Goal: Transaction & Acquisition: Purchase product/service

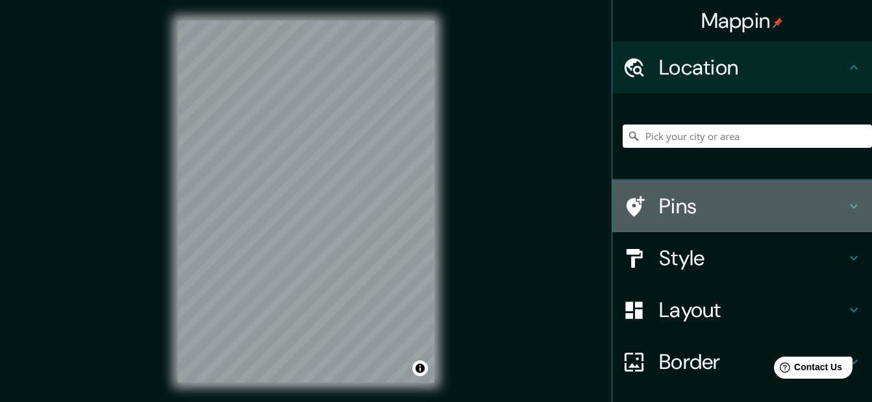
click at [663, 212] on h4 "Pins" at bounding box center [752, 206] width 187 height 26
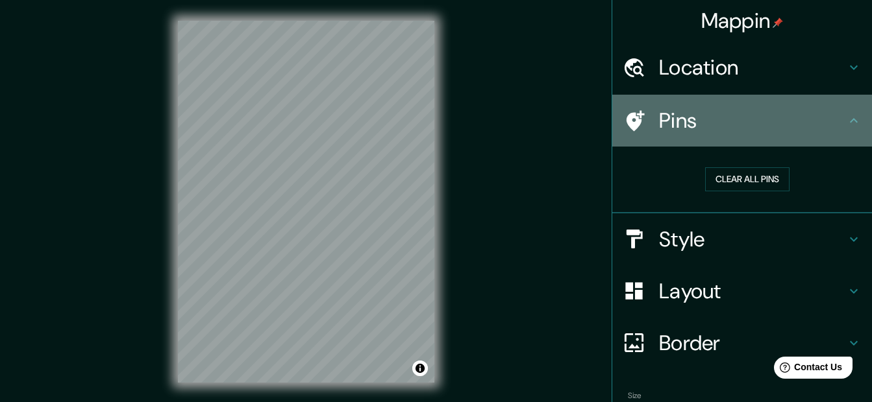
click at [659, 121] on h4 "Pins" at bounding box center [752, 121] width 187 height 26
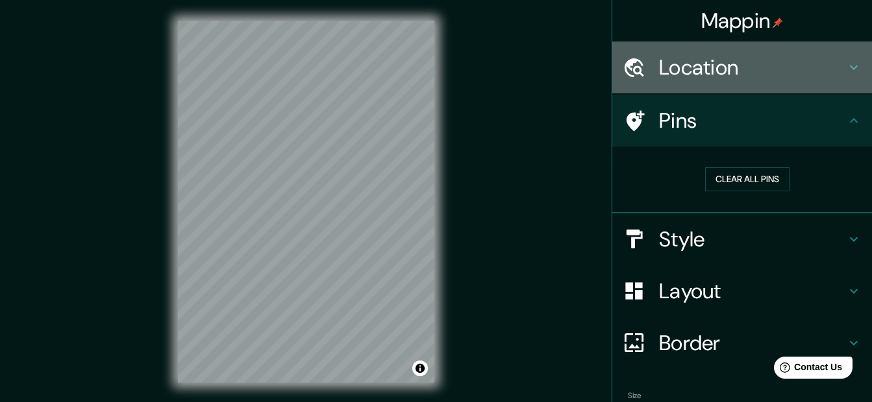
click at [670, 75] on h4 "Location" at bounding box center [752, 68] width 187 height 26
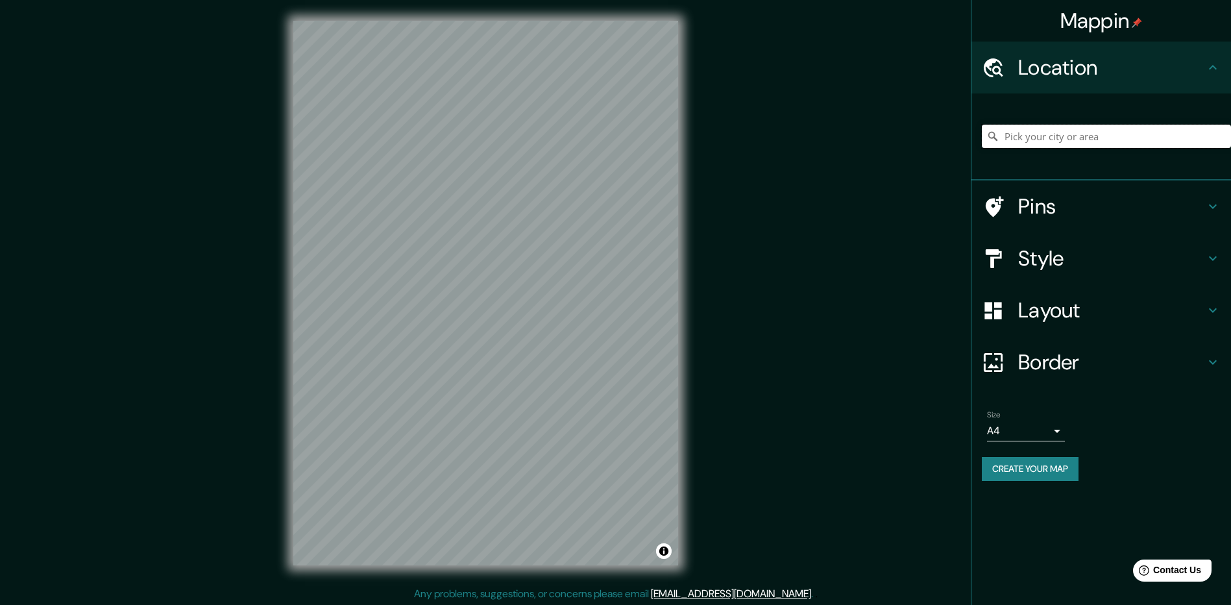
click at [881, 131] on input "Pick your city or area" at bounding box center [1106, 136] width 249 height 23
click at [881, 207] on h4 "Pins" at bounding box center [1111, 206] width 187 height 26
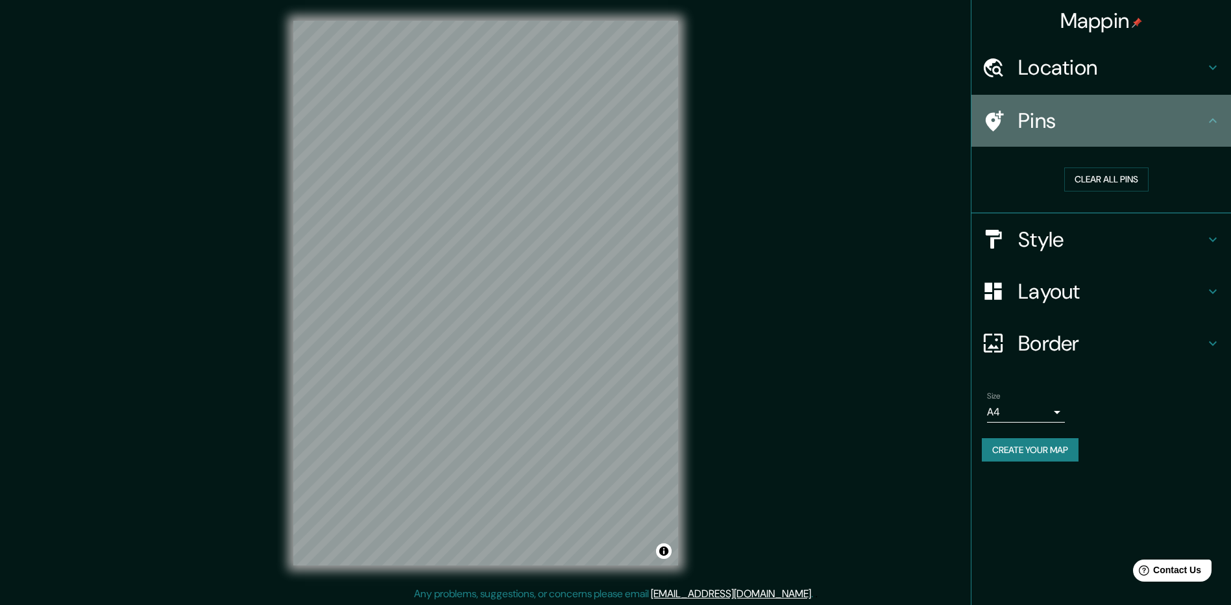
click at [881, 130] on div at bounding box center [1000, 121] width 36 height 23
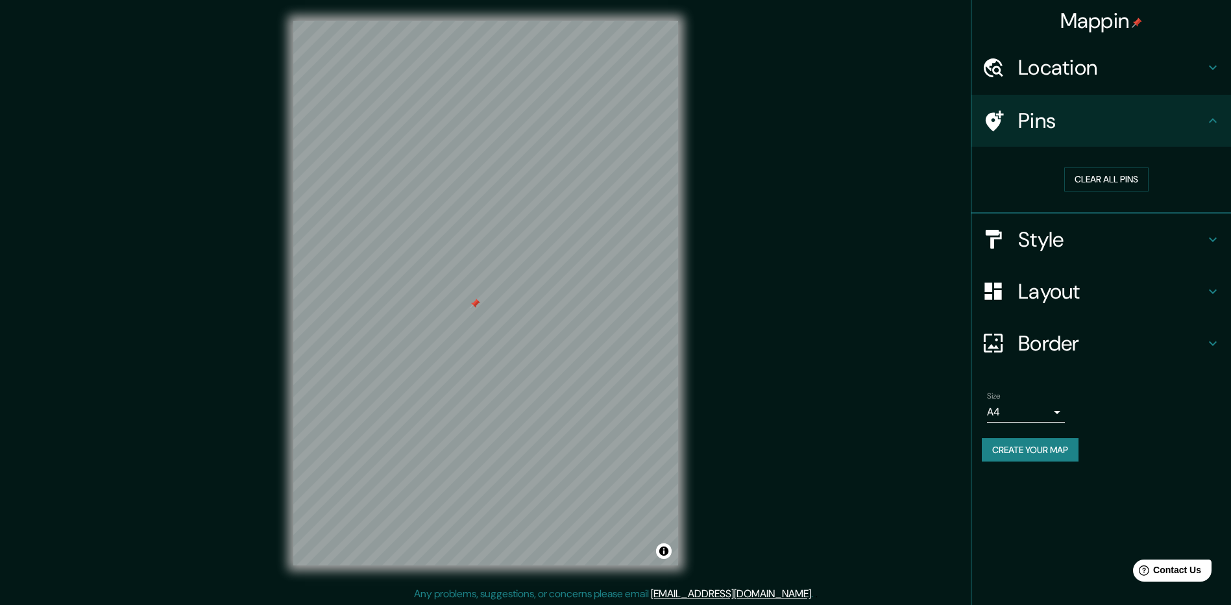
click at [478, 304] on div at bounding box center [475, 304] width 10 height 10
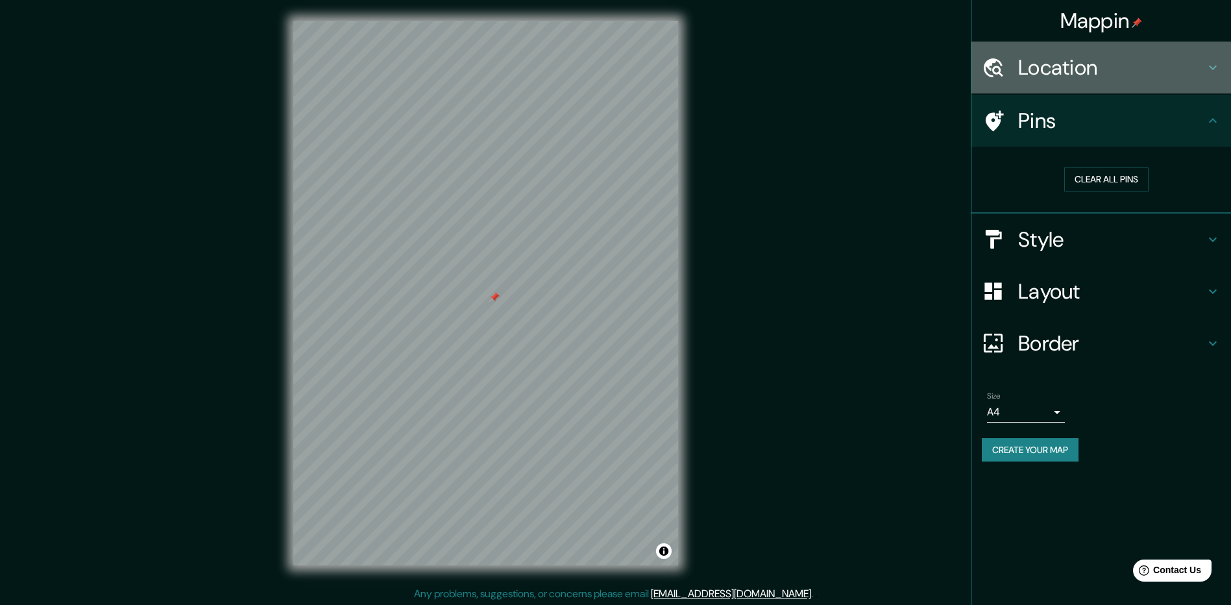
click at [881, 66] on h4 "Location" at bounding box center [1111, 68] width 187 height 26
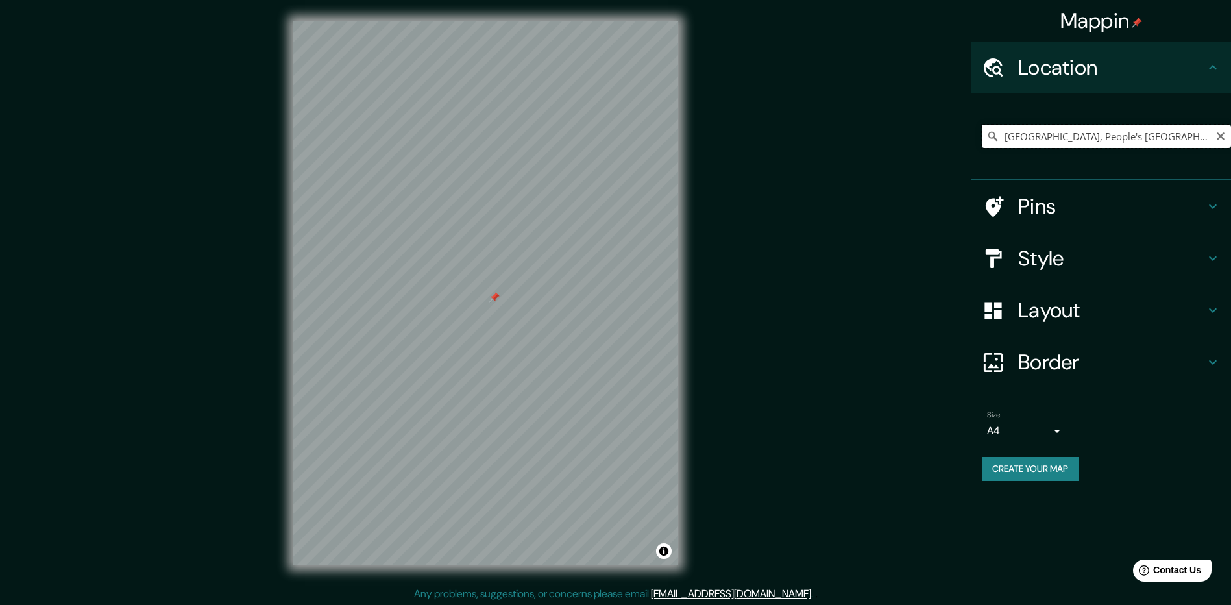
click at [881, 135] on input "[GEOGRAPHIC_DATA], People's [GEOGRAPHIC_DATA]" at bounding box center [1106, 136] width 249 height 23
click at [881, 138] on input "[GEOGRAPHIC_DATA], People's [GEOGRAPHIC_DATA]" at bounding box center [1106, 136] width 249 height 23
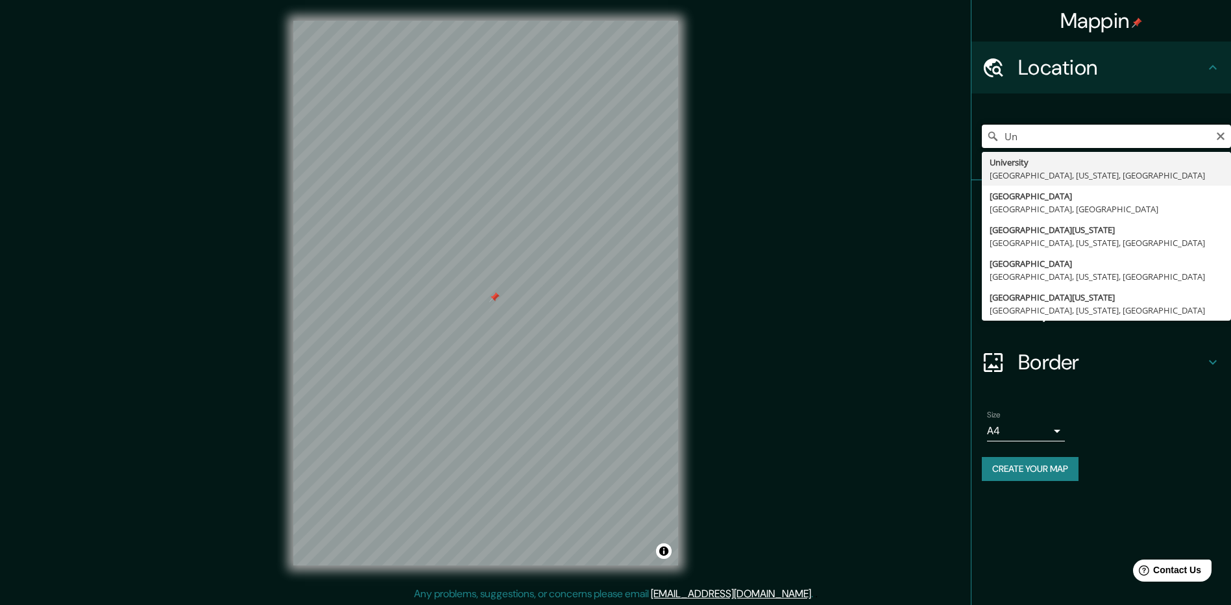
type input "U"
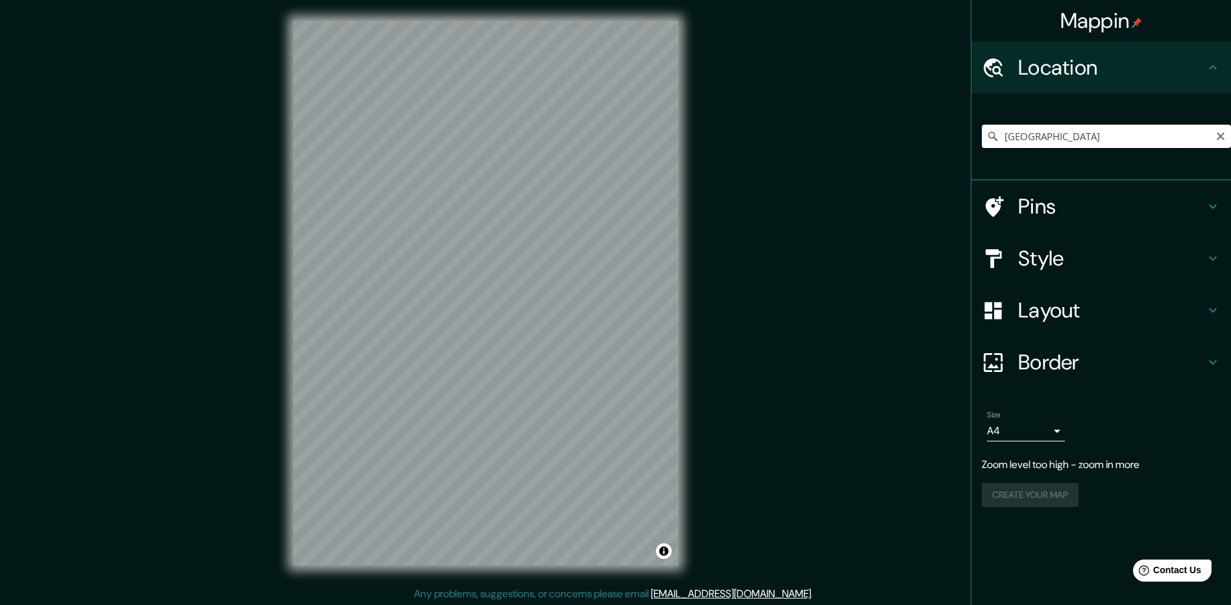
click at [881, 131] on input "[GEOGRAPHIC_DATA]" at bounding box center [1106, 136] width 249 height 23
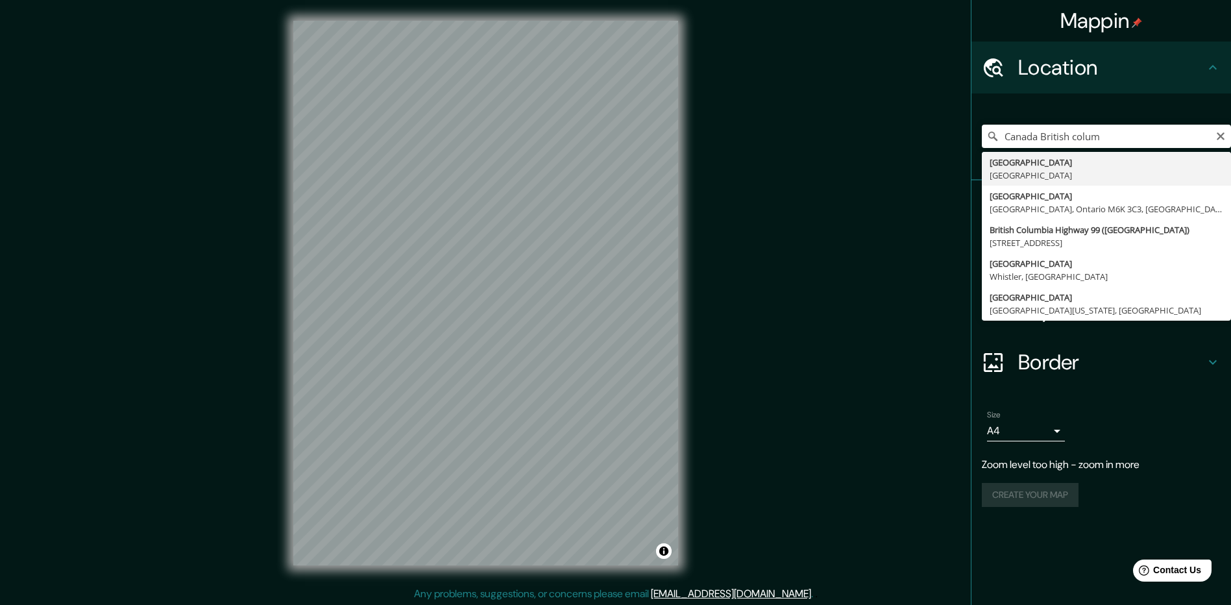
type input "[GEOGRAPHIC_DATA], [GEOGRAPHIC_DATA]"
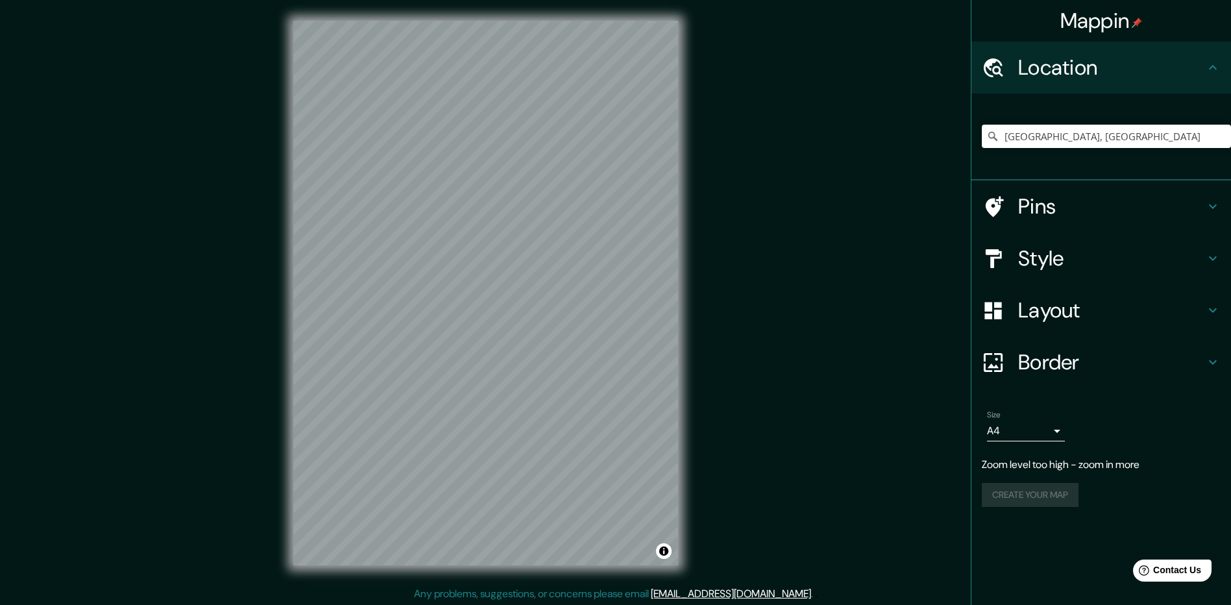
click at [881, 206] on div at bounding box center [1000, 206] width 36 height 23
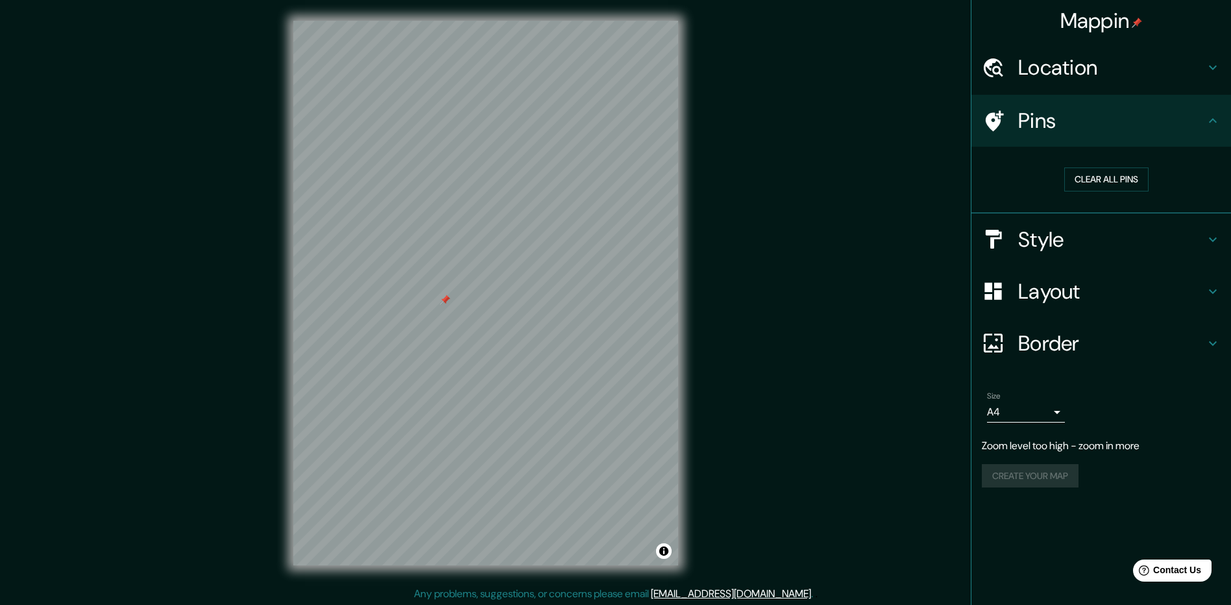
click at [881, 69] on h4 "Location" at bounding box center [1111, 68] width 187 height 26
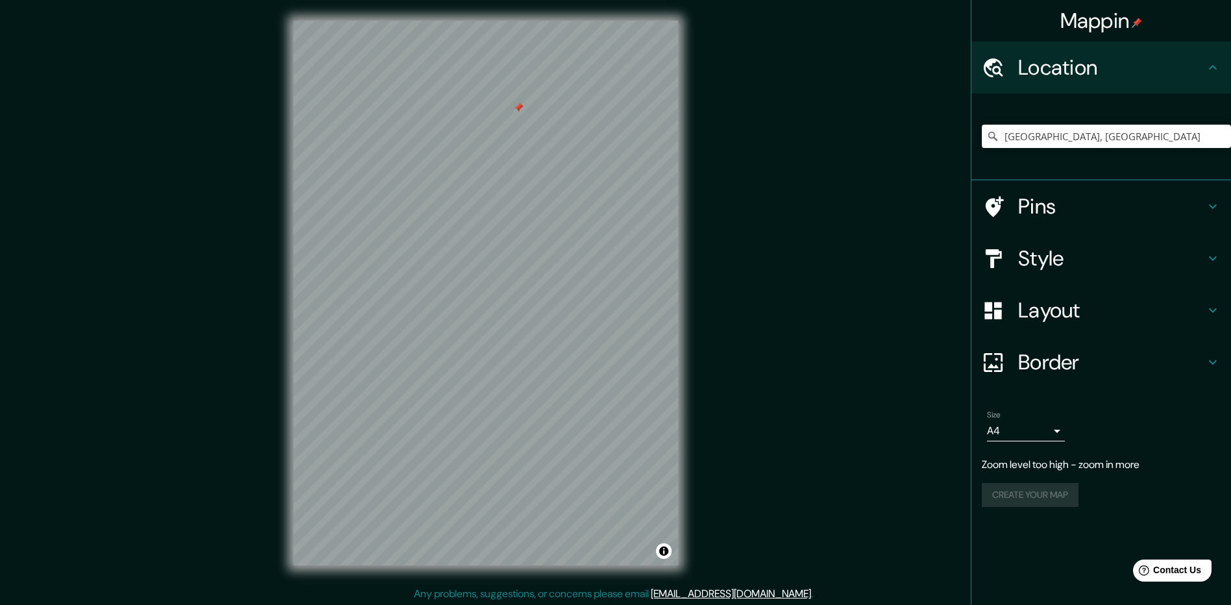
click at [881, 256] on div at bounding box center [1000, 258] width 36 height 23
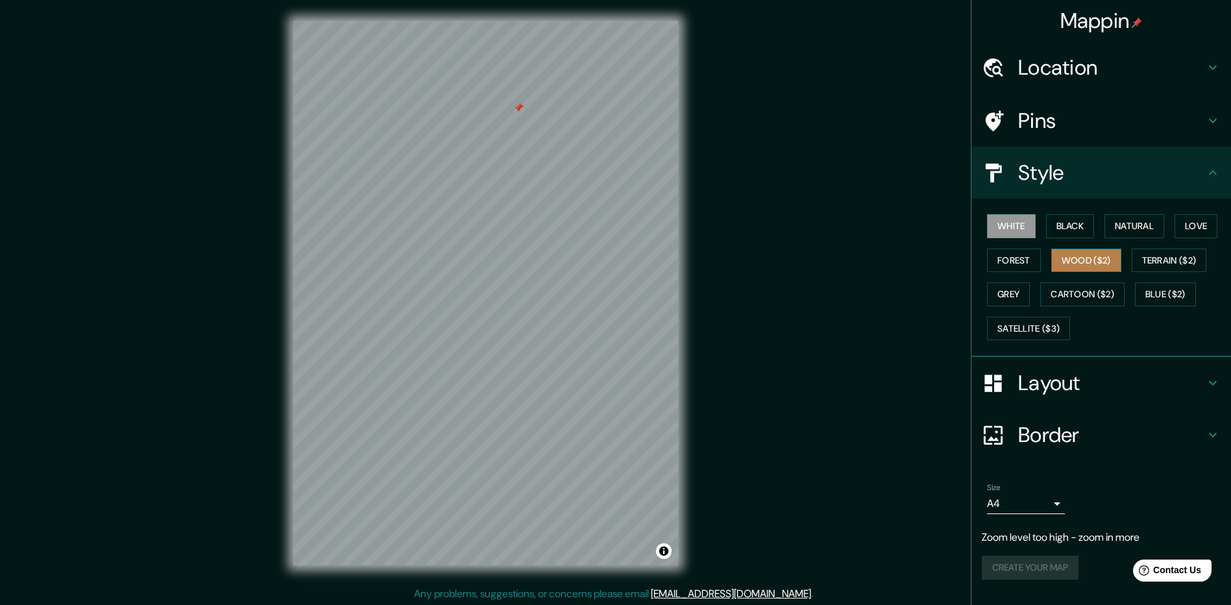
click at [881, 252] on button "Wood ($2)" at bounding box center [1086, 261] width 70 height 24
click at [881, 264] on button "Terrain ($2)" at bounding box center [1169, 261] width 75 height 24
click at [881, 264] on button "Wood ($2)" at bounding box center [1086, 261] width 70 height 24
click at [474, 365] on div at bounding box center [470, 363] width 10 height 10
click at [783, 105] on div "© Mapbox © OpenStreetMap Improve this map" at bounding box center [486, 293] width 1108 height 545
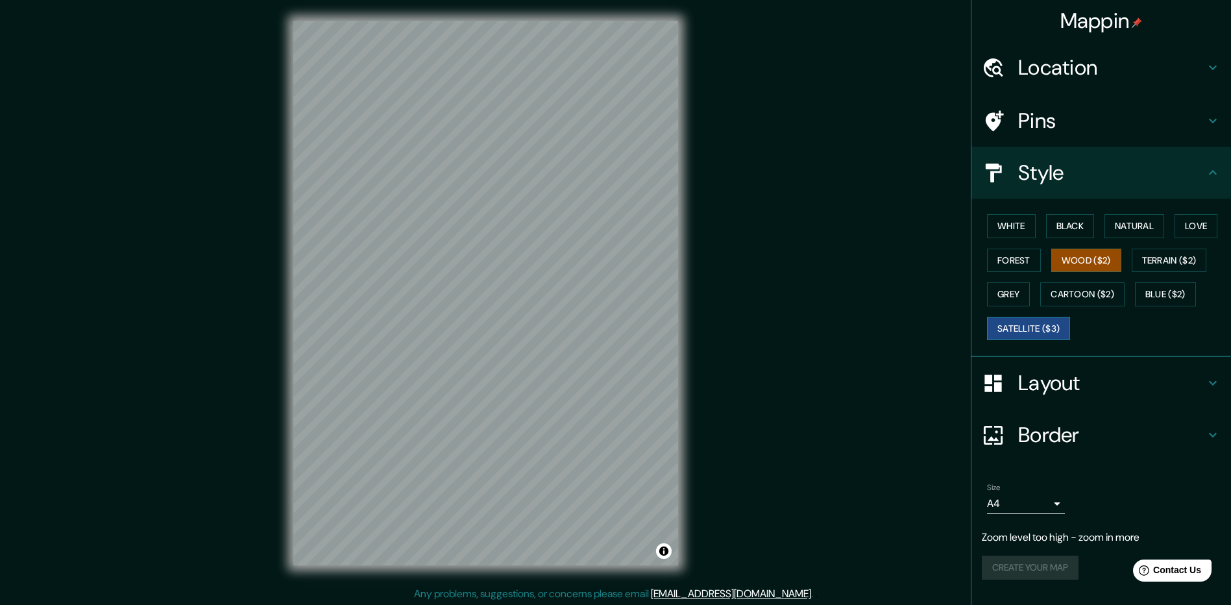
click at [881, 332] on button "Satellite ($3)" at bounding box center [1028, 329] width 83 height 24
click at [881, 229] on button "Natural" at bounding box center [1135, 226] width 60 height 24
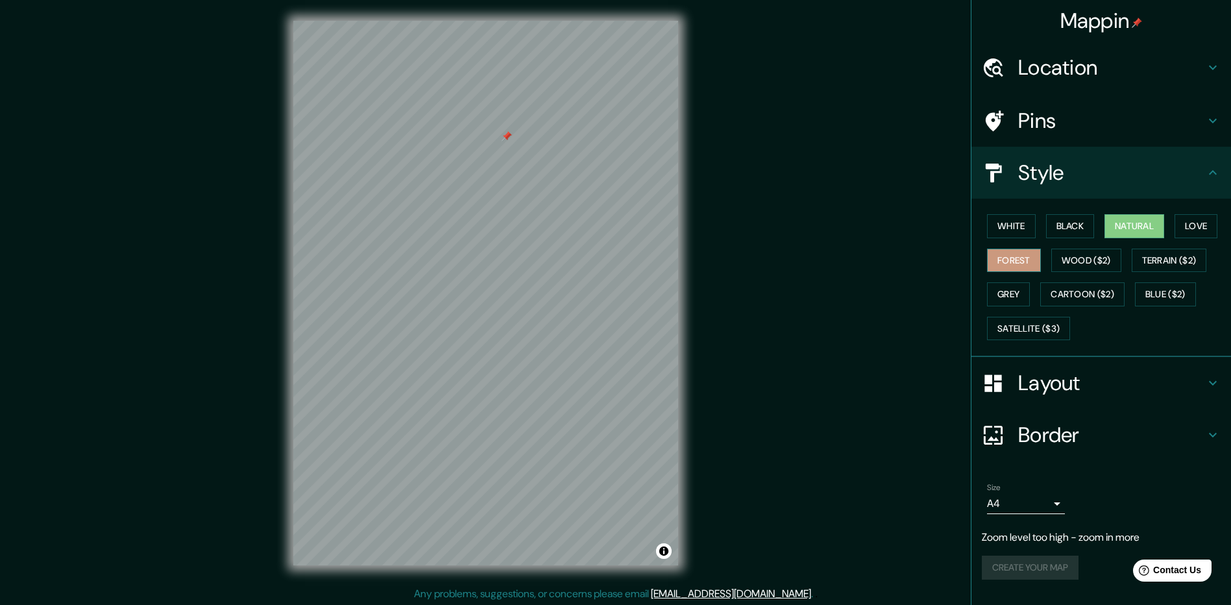
click at [881, 250] on button "Forest" at bounding box center [1014, 261] width 54 height 24
click at [881, 267] on button "Wood ($2)" at bounding box center [1086, 261] width 70 height 24
click at [881, 293] on button "Grey" at bounding box center [1008, 294] width 43 height 24
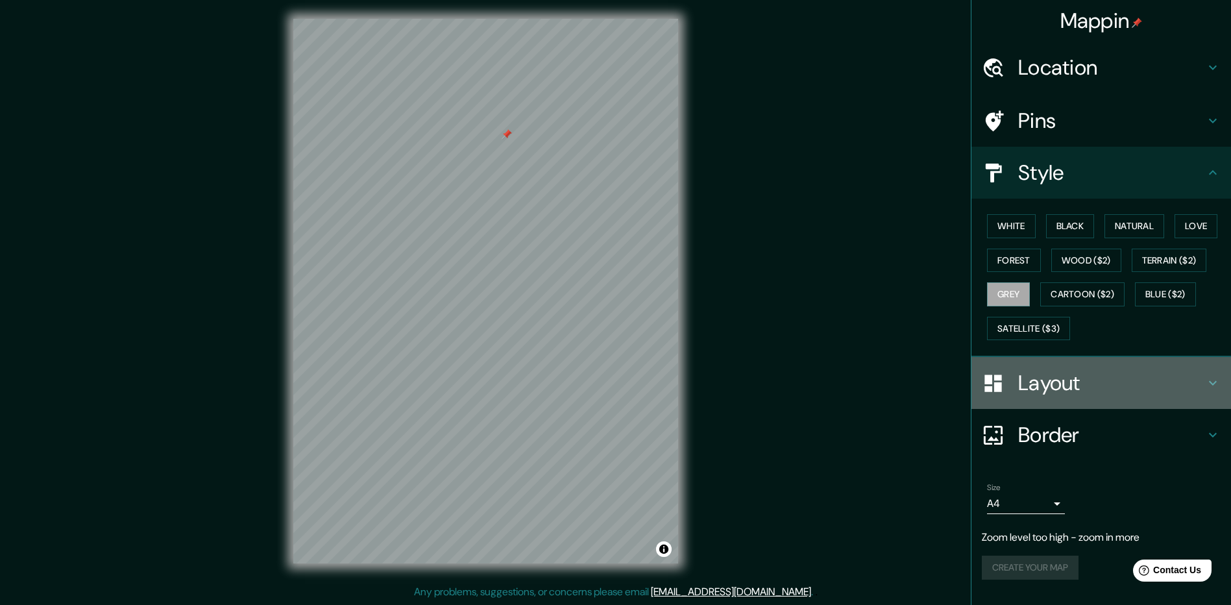
click at [881, 385] on h4 "Layout" at bounding box center [1111, 383] width 187 height 26
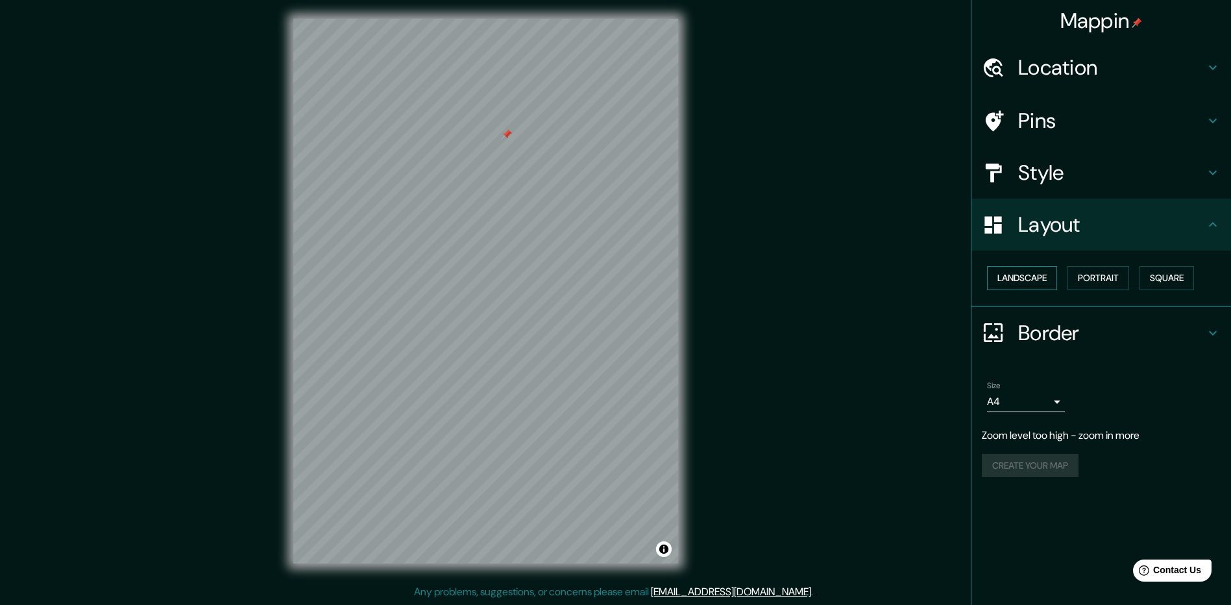
click at [881, 282] on button "Landscape" at bounding box center [1022, 278] width 70 height 24
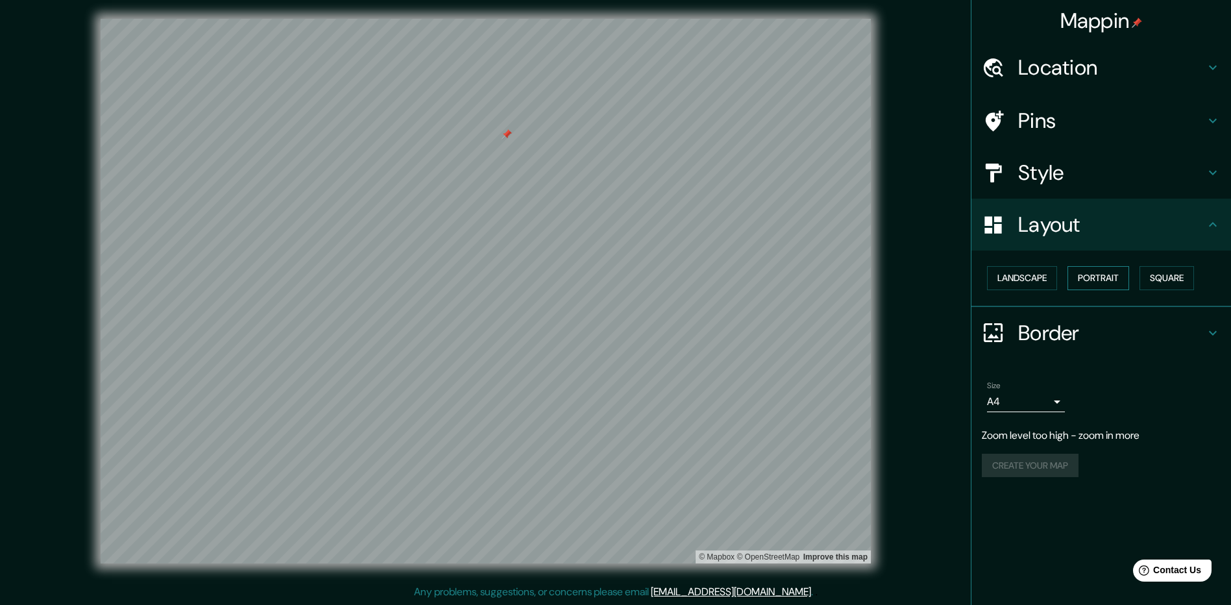
click at [881, 284] on button "Portrait" at bounding box center [1099, 278] width 62 height 24
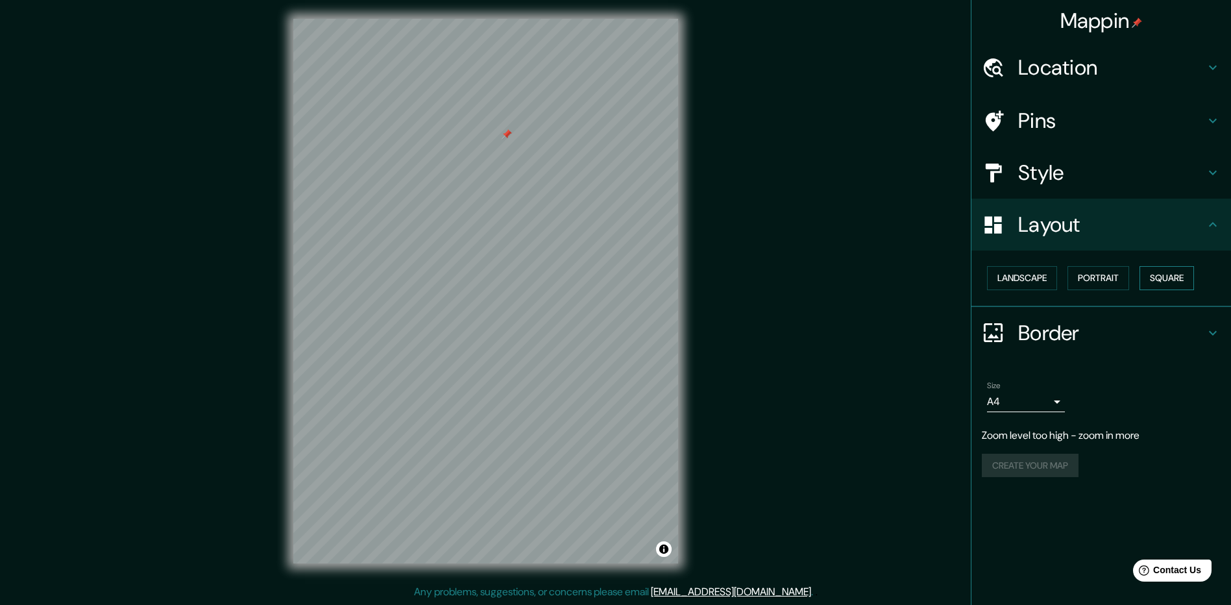
click at [881, 285] on button "Square" at bounding box center [1167, 278] width 55 height 24
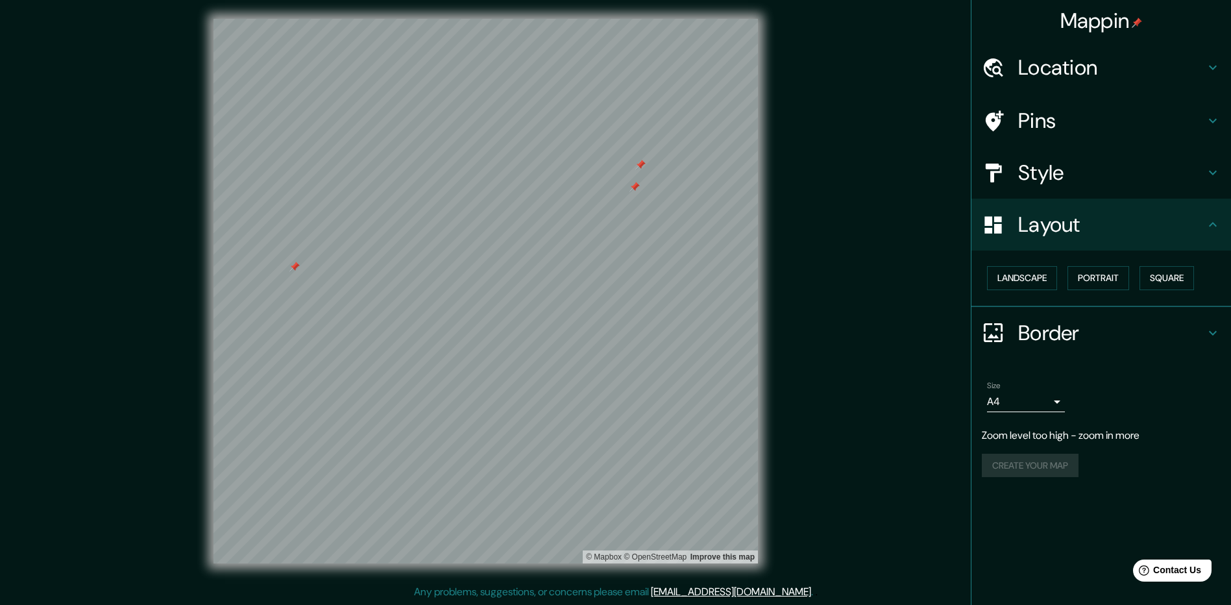
click at [881, 332] on h4 "Border" at bounding box center [1111, 333] width 187 height 26
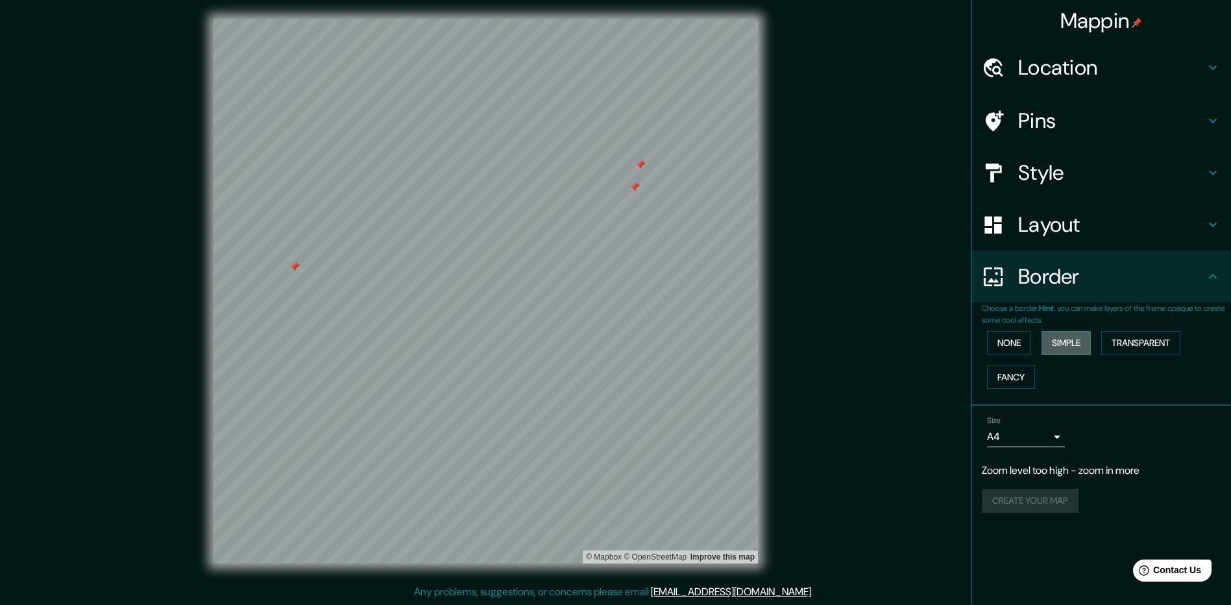
click at [881, 343] on button "Simple" at bounding box center [1066, 343] width 49 height 24
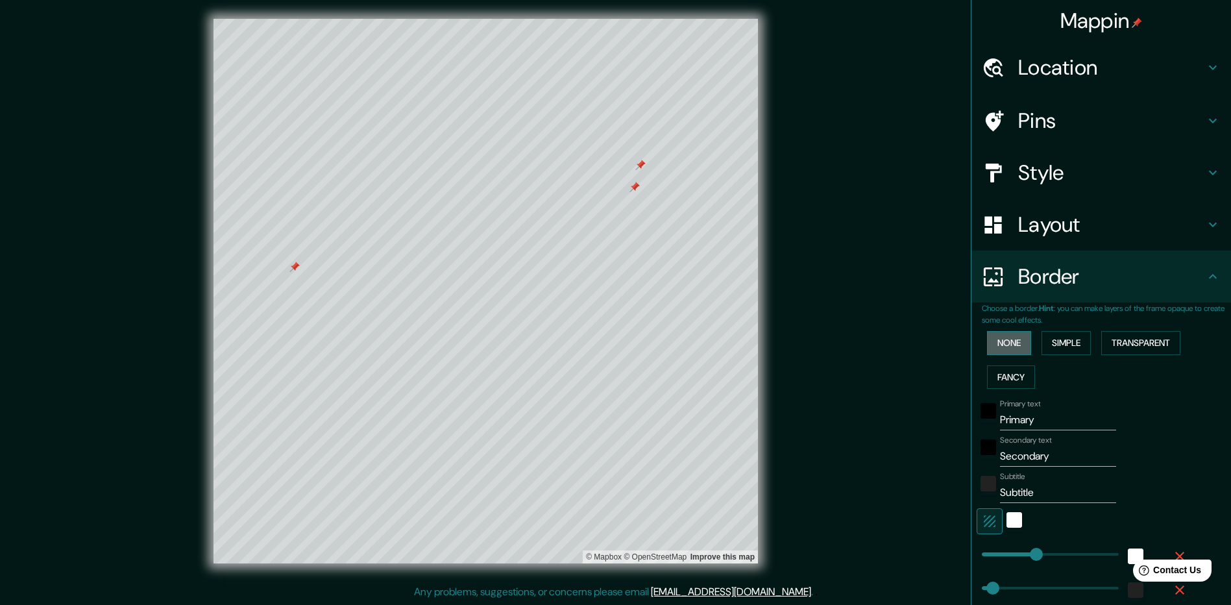
click at [881, 343] on button "None" at bounding box center [1009, 343] width 44 height 24
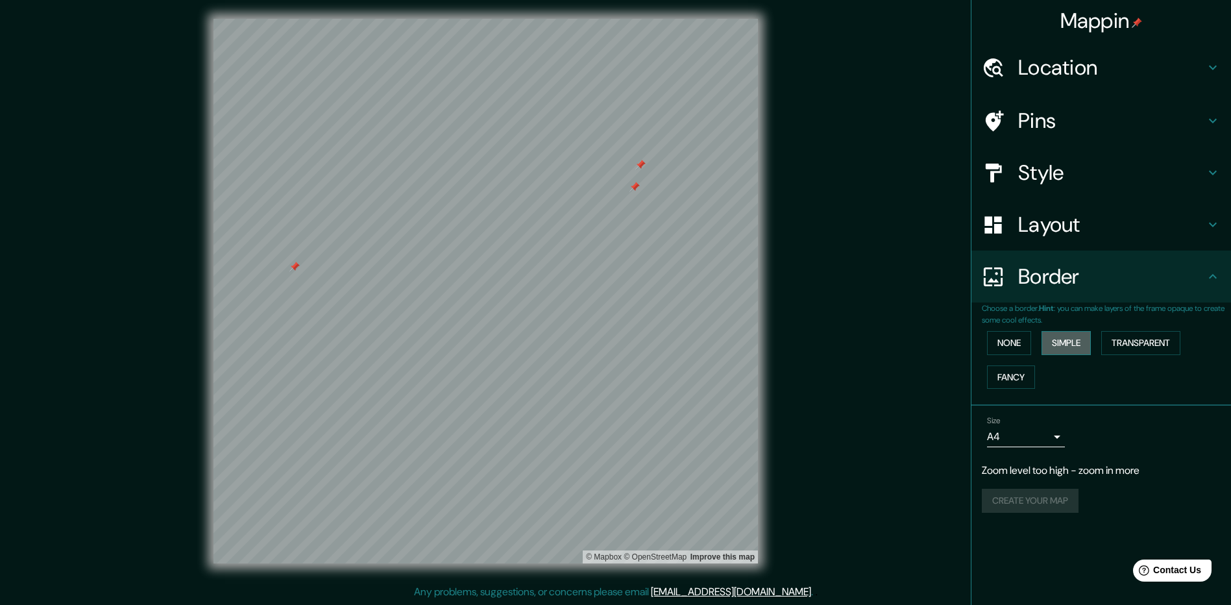
click at [881, 343] on button "Simple" at bounding box center [1066, 343] width 49 height 24
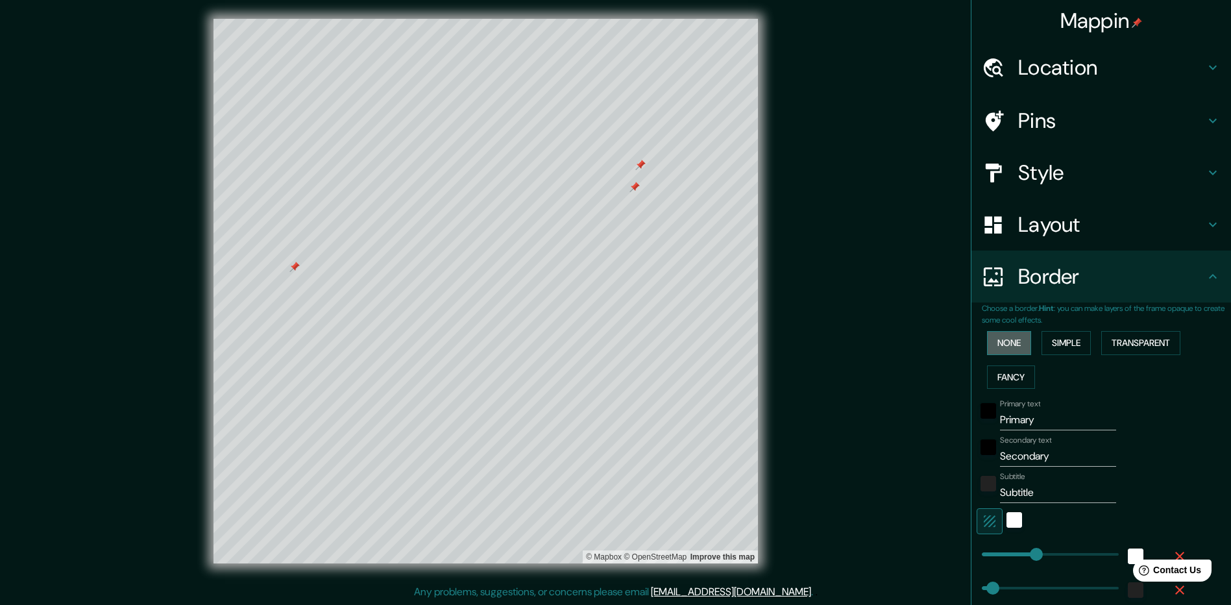
click at [881, 345] on button "None" at bounding box center [1009, 343] width 44 height 24
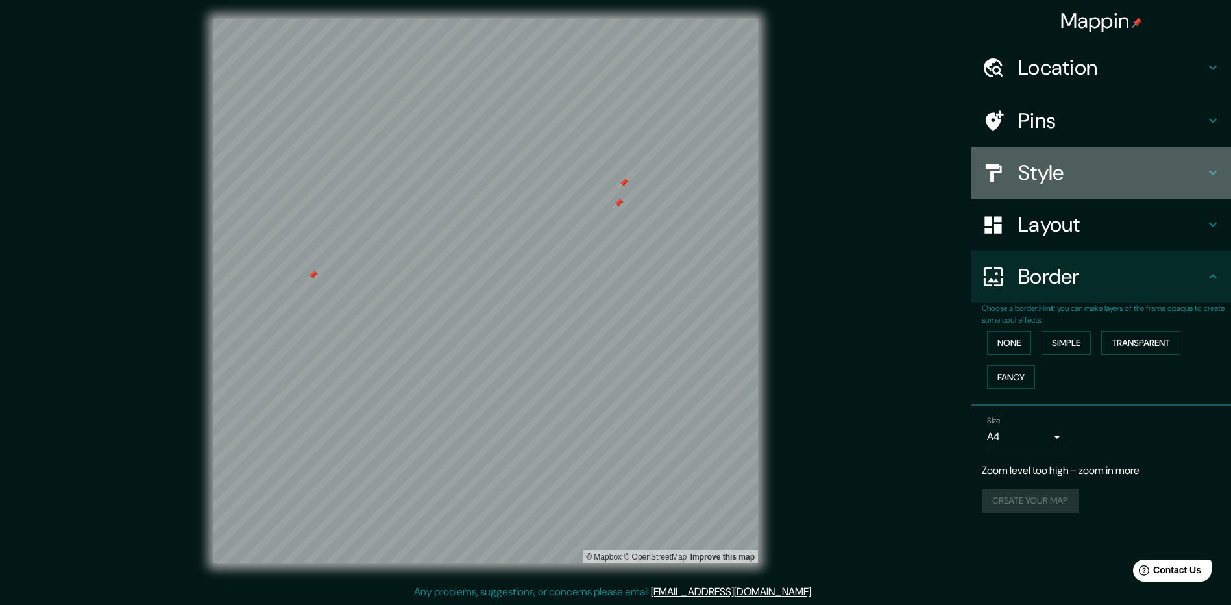
click at [881, 159] on div "Style" at bounding box center [1102, 173] width 260 height 52
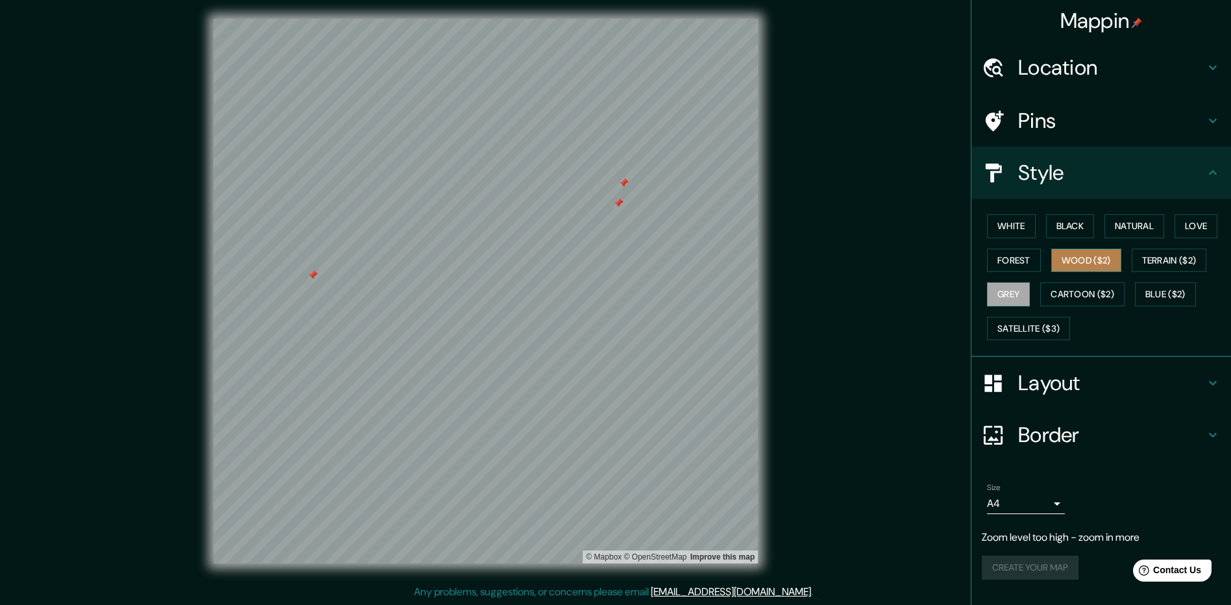
click at [881, 254] on button "Wood ($2)" at bounding box center [1086, 261] width 70 height 24
click at [881, 266] on button "Terrain ($2)" at bounding box center [1169, 261] width 75 height 24
click at [881, 264] on button "Wood ($2)" at bounding box center [1086, 261] width 70 height 24
click at [551, 71] on div at bounding box center [552, 69] width 10 height 10
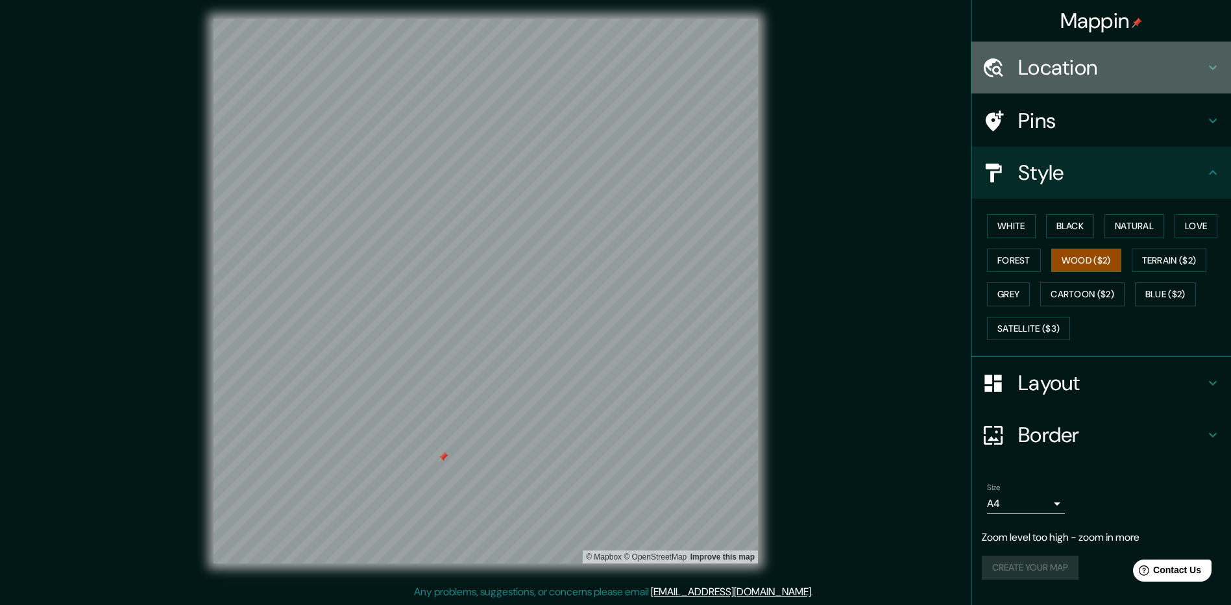
click at [881, 68] on h4 "Location" at bounding box center [1111, 68] width 187 height 26
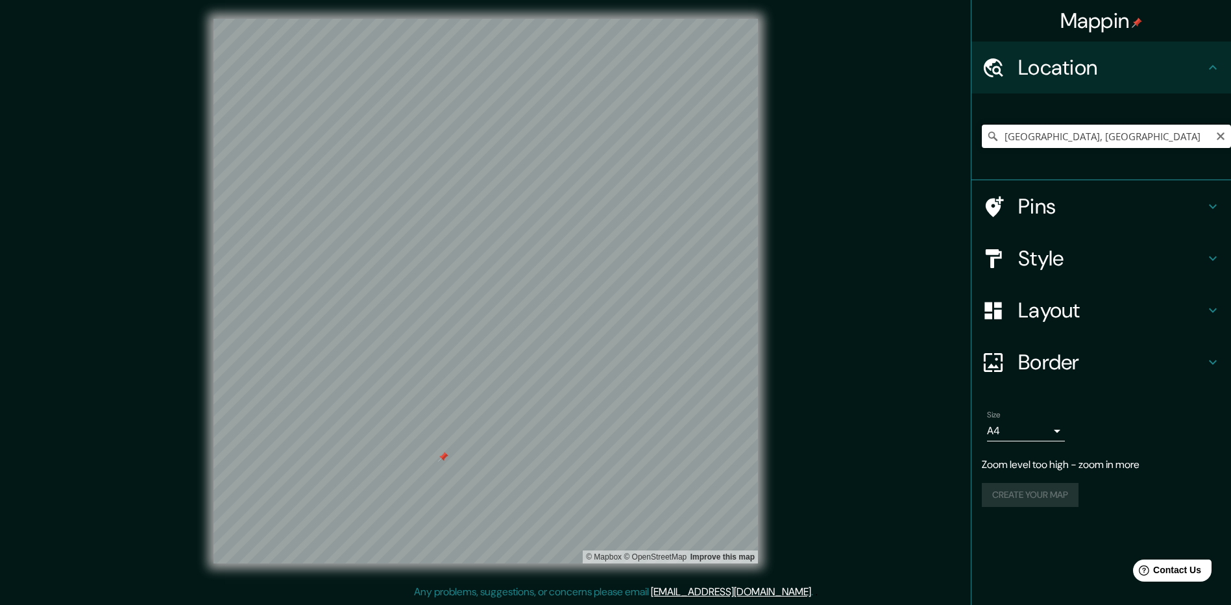
click at [881, 136] on input "[GEOGRAPHIC_DATA], [GEOGRAPHIC_DATA]" at bounding box center [1106, 136] width 249 height 23
drag, startPoint x: 1166, startPoint y: 136, endPoint x: 881, endPoint y: 130, distance: 284.4
click at [881, 130] on div "Mappin Location [GEOGRAPHIC_DATA], [GEOGRAPHIC_DATA] Pins Style Layout Border C…" at bounding box center [615, 301] width 1231 height 607
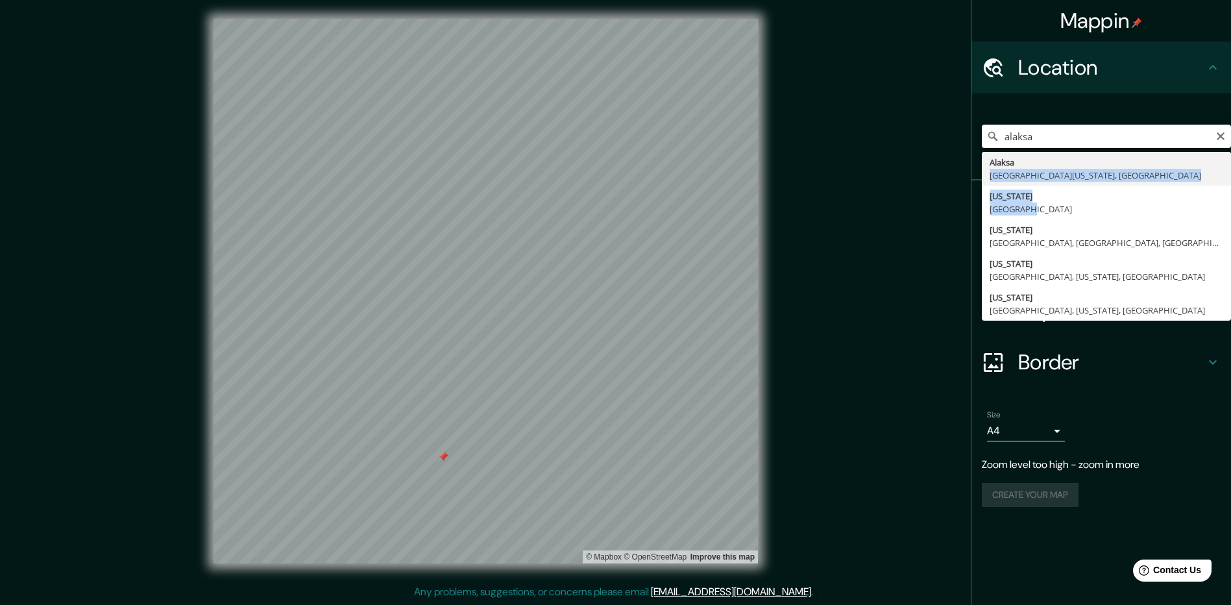
drag, startPoint x: 1032, startPoint y: 158, endPoint x: 1024, endPoint y: 207, distance: 49.4
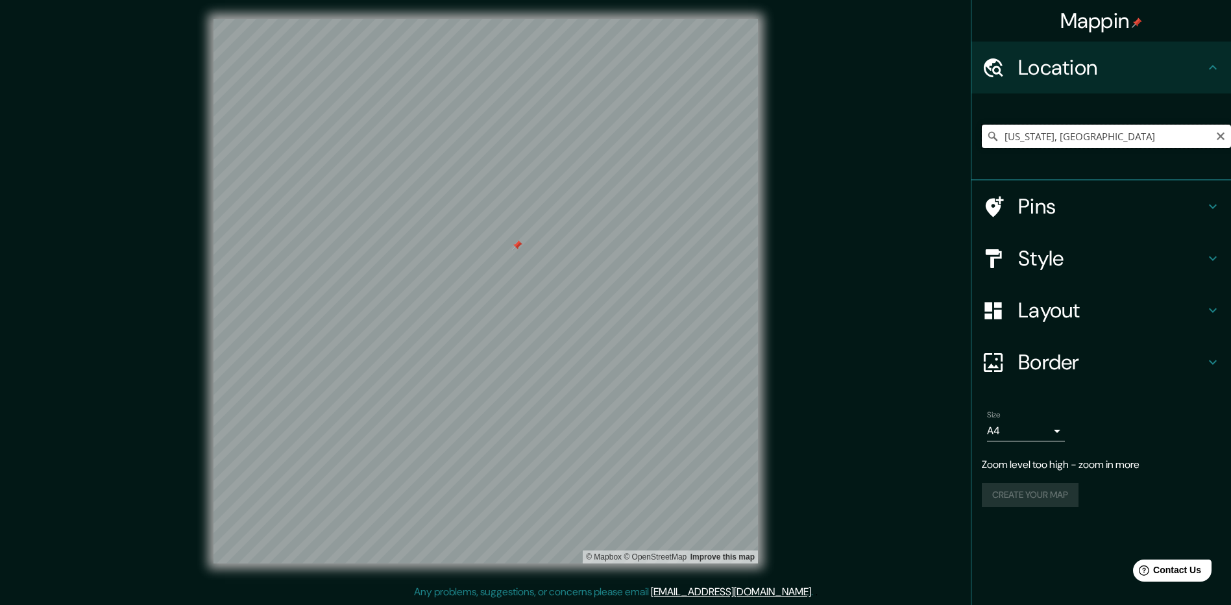
drag, startPoint x: 1074, startPoint y: 137, endPoint x: 1134, endPoint y: 138, distance: 59.7
click at [881, 137] on input "[US_STATE], [GEOGRAPHIC_DATA]" at bounding box center [1106, 136] width 249 height 23
drag, startPoint x: 1136, startPoint y: 137, endPoint x: 881, endPoint y: 135, distance: 254.4
click at [881, 138] on div "Mappin Location [US_STATE], [GEOGRAPHIC_DATA] Pins Style Layout Border Choose a…" at bounding box center [615, 301] width 1231 height 607
click at [881, 134] on input "[GEOGRAPHIC_DATA], [GEOGRAPHIC_DATA], [GEOGRAPHIC_DATA]" at bounding box center [1106, 136] width 249 height 23
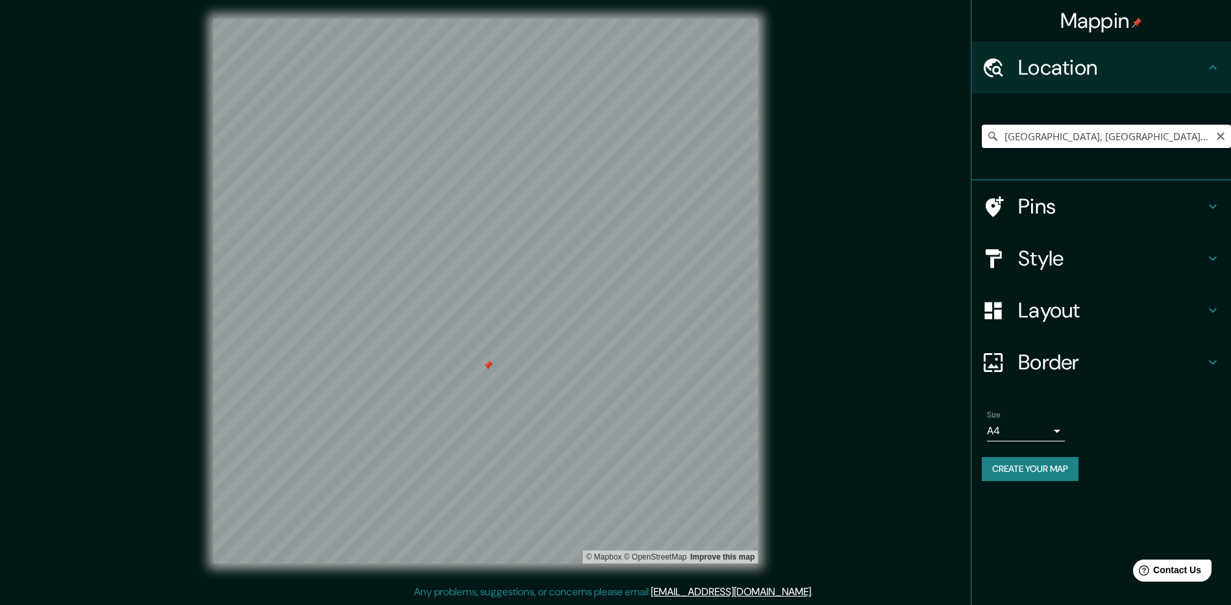
click at [726, 107] on div "Mappin Location [GEOGRAPHIC_DATA], [GEOGRAPHIC_DATA], [GEOGRAPHIC_DATA] Pins St…" at bounding box center [615, 301] width 1231 height 607
drag, startPoint x: 1129, startPoint y: 135, endPoint x: 910, endPoint y: 127, distance: 219.5
click at [881, 127] on div "Mappin Location [GEOGRAPHIC_DATA], [GEOGRAPHIC_DATA], [GEOGRAPHIC_DATA] [GEOGRA…" at bounding box center [615, 301] width 1231 height 607
click at [881, 144] on input "[GEOGRAPHIC_DATA], [US_STATE], [GEOGRAPHIC_DATA]" at bounding box center [1106, 136] width 249 height 23
drag, startPoint x: 998, startPoint y: 129, endPoint x: 856, endPoint y: 122, distance: 142.3
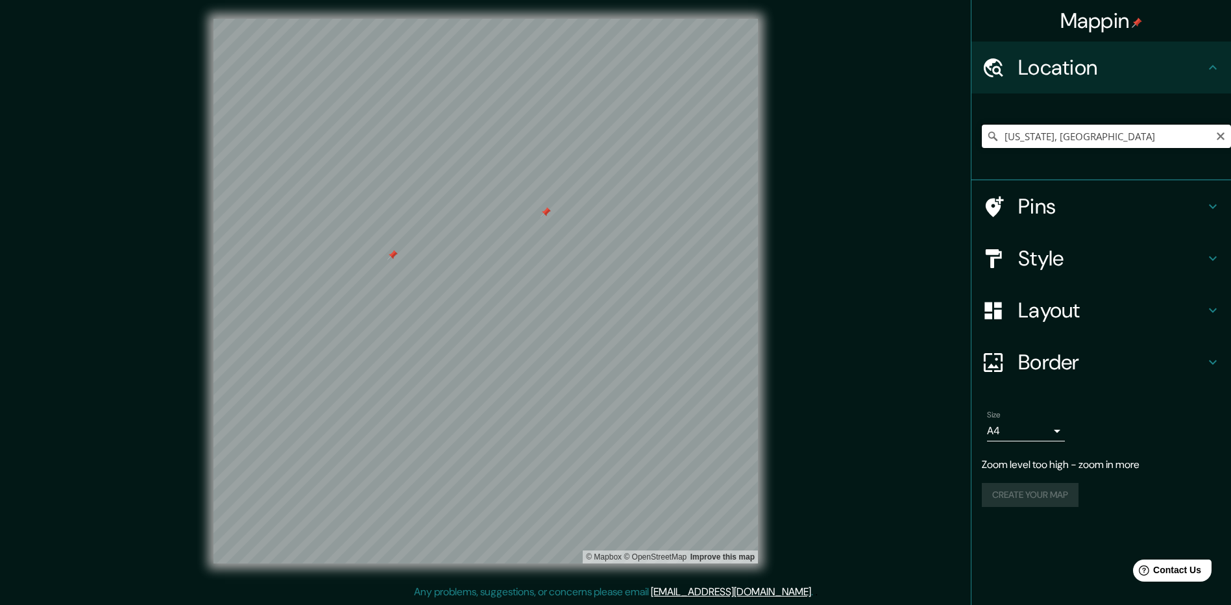
click at [865, 125] on div "Mappin Location [US_STATE], [GEOGRAPHIC_DATA] Pins Style Layout Border Choose a…" at bounding box center [615, 301] width 1231 height 607
click at [881, 128] on input "[US_STATE][GEOGRAPHIC_DATA], [US_STATE], [GEOGRAPHIC_DATA]" at bounding box center [1106, 136] width 249 height 23
drag, startPoint x: 1188, startPoint y: 134, endPoint x: 765, endPoint y: 121, distance: 424.0
click at [765, 123] on div "Mappin Location [US_STATE][GEOGRAPHIC_DATA], [US_STATE], [GEOGRAPHIC_DATA] Pins…" at bounding box center [615, 301] width 1231 height 607
click at [881, 130] on input "[GEOGRAPHIC_DATA], [GEOGRAPHIC_DATA], [GEOGRAPHIC_DATA]" at bounding box center [1106, 136] width 249 height 23
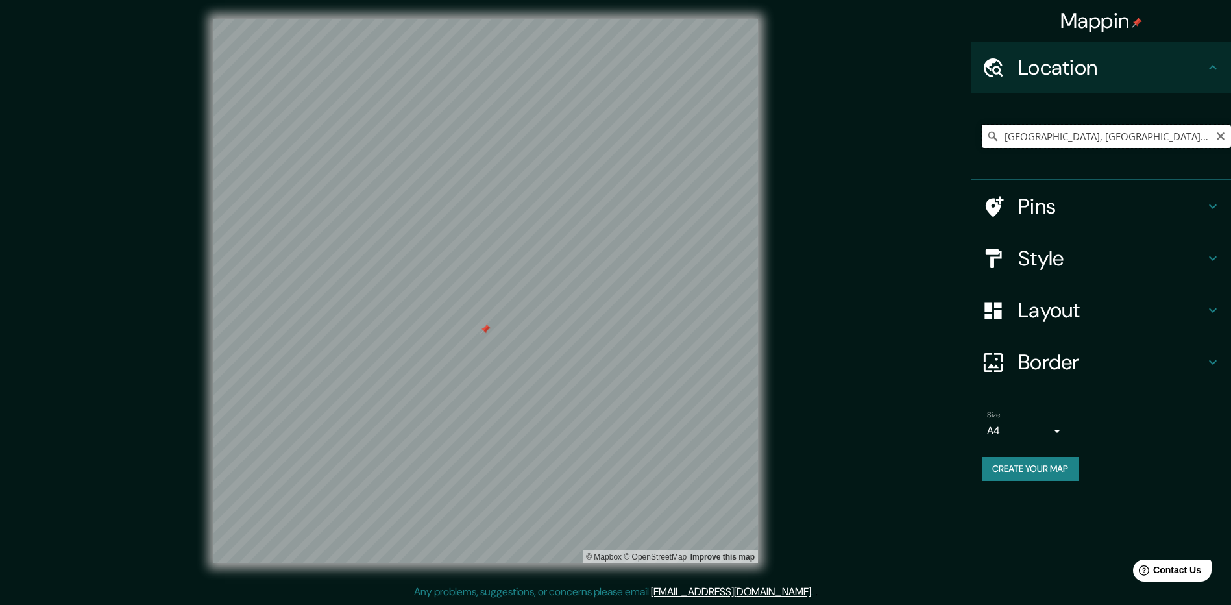
drag, startPoint x: 1149, startPoint y: 132, endPoint x: 871, endPoint y: 128, distance: 278.5
click at [871, 128] on div "Mappin Location [GEOGRAPHIC_DATA], [GEOGRAPHIC_DATA], [GEOGRAPHIC_DATA] [GEOGRA…" at bounding box center [615, 301] width 1231 height 607
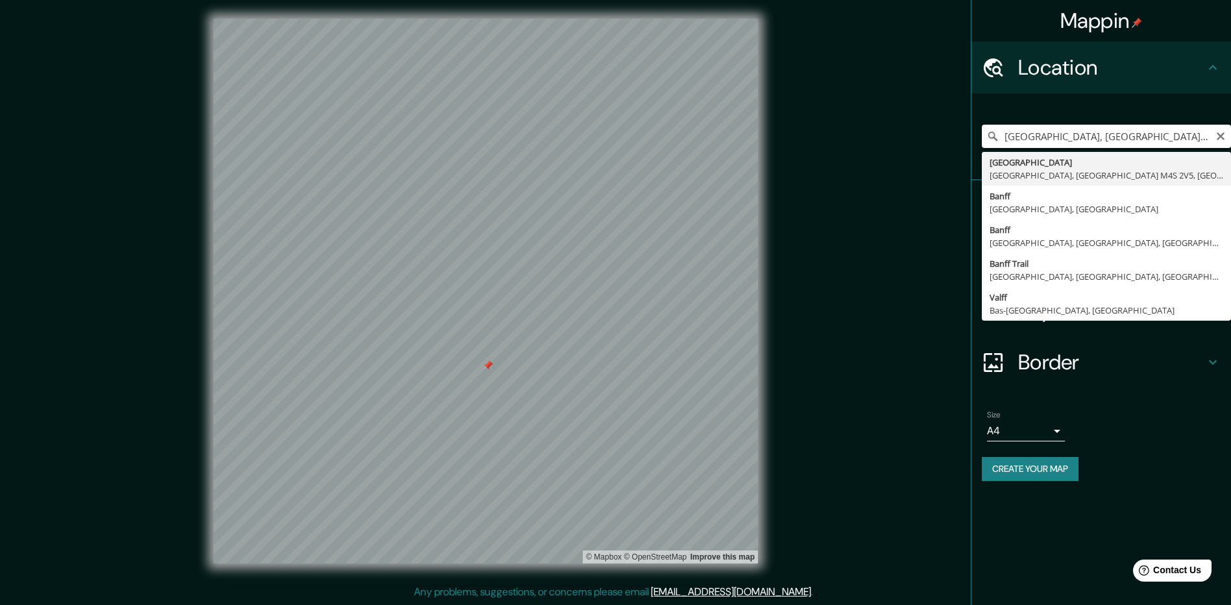
drag, startPoint x: 1136, startPoint y: 137, endPoint x: 774, endPoint y: 144, distance: 361.6
click at [774, 144] on div "Mappin Location [GEOGRAPHIC_DATA], [GEOGRAPHIC_DATA], [GEOGRAPHIC_DATA] [GEOGRA…" at bounding box center [615, 301] width 1231 height 607
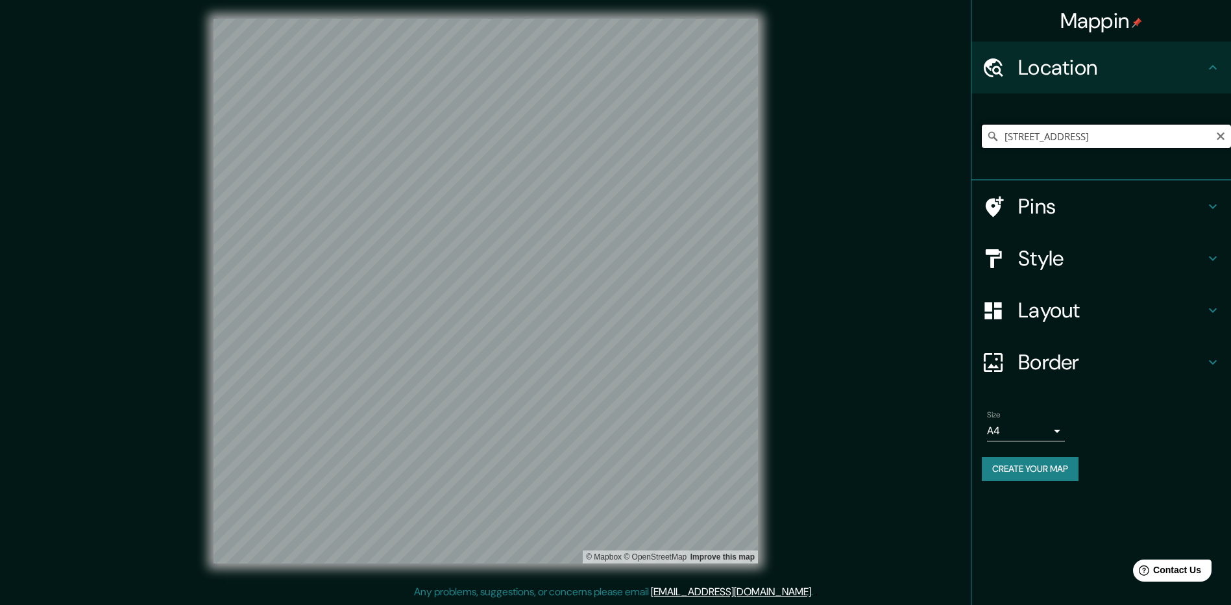
click at [881, 137] on input "[STREET_ADDRESS]" at bounding box center [1106, 136] width 249 height 23
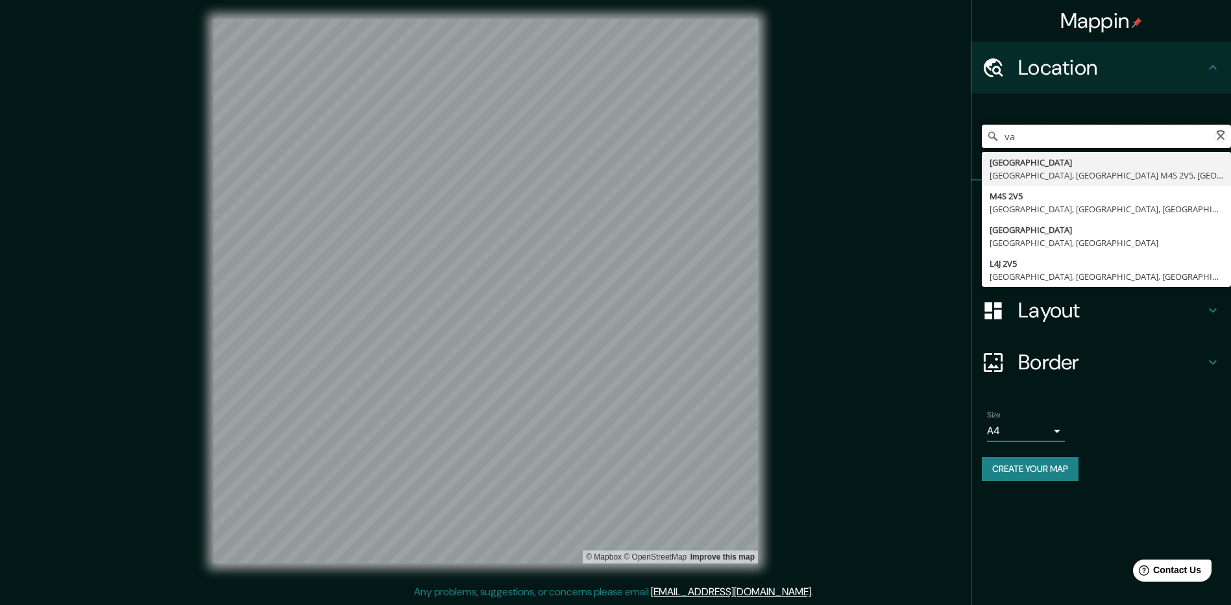
type input "v"
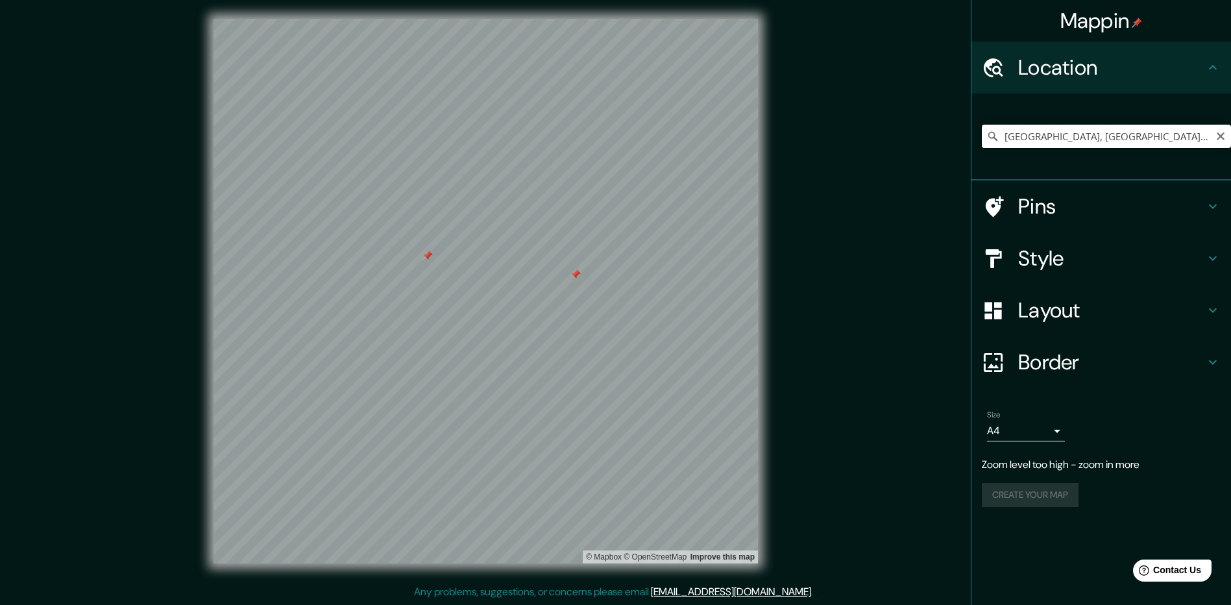
click at [881, 127] on input "[GEOGRAPHIC_DATA], [GEOGRAPHIC_DATA], [GEOGRAPHIC_DATA]" at bounding box center [1106, 136] width 249 height 23
drag, startPoint x: 1125, startPoint y: 129, endPoint x: 856, endPoint y: 126, distance: 269.4
click at [856, 126] on div "Mappin Location [GEOGRAPHIC_DATA], [GEOGRAPHIC_DATA], [GEOGRAPHIC_DATA] Pins St…" at bounding box center [615, 301] width 1231 height 607
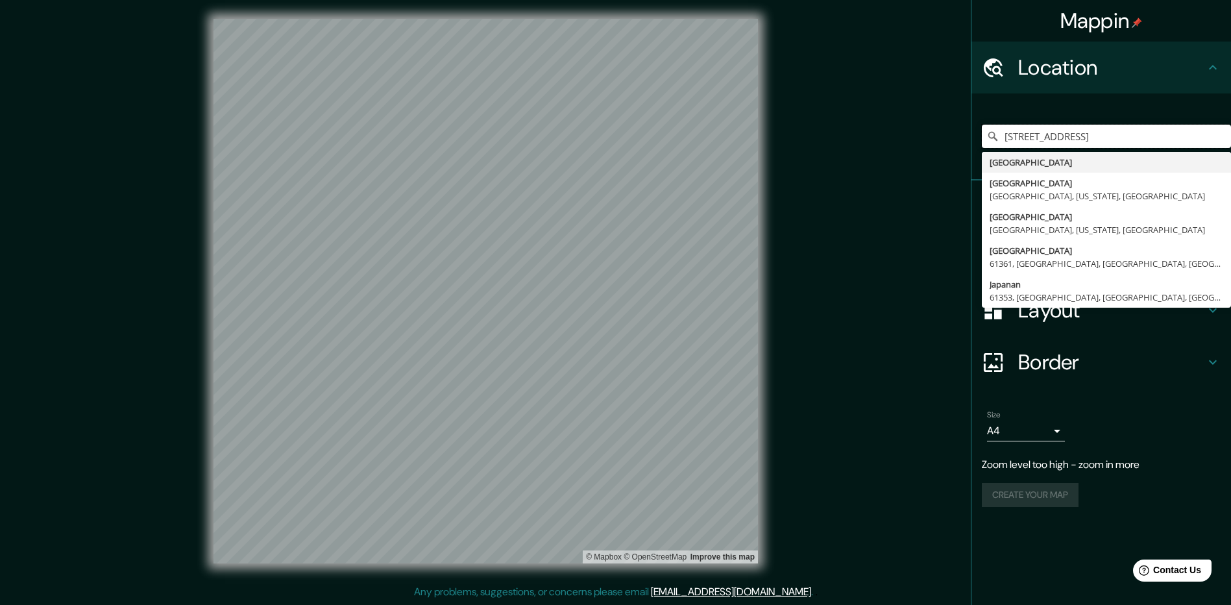
click at [881, 137] on input "[STREET_ADDRESS]" at bounding box center [1106, 136] width 249 height 23
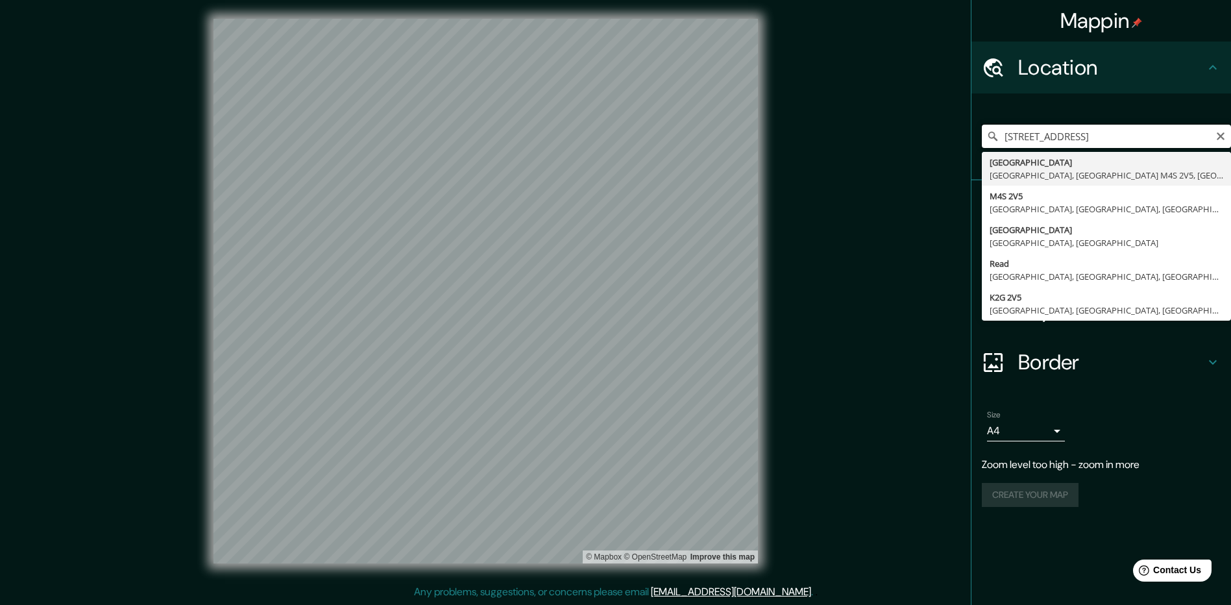
type input "h"
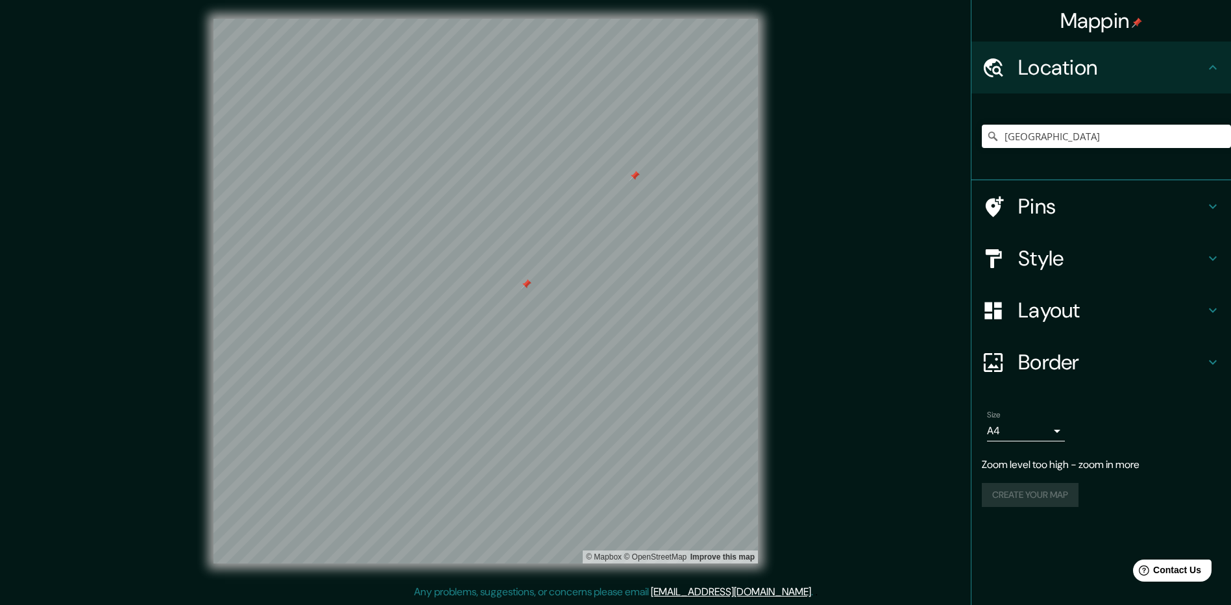
click at [766, 166] on div "© Mapbox © OpenStreetMap Improve this map" at bounding box center [486, 291] width 1108 height 545
drag, startPoint x: 1051, startPoint y: 125, endPoint x: 850, endPoint y: 124, distance: 201.9
click at [855, 125] on div "Mappin Location [GEOGRAPHIC_DATA] [GEOGRAPHIC_DATA] [GEOGRAPHIC_DATA] 61361, [G…" at bounding box center [615, 301] width 1231 height 607
drag, startPoint x: 860, startPoint y: 130, endPoint x: 785, endPoint y: 124, distance: 75.6
click at [785, 124] on div "Mappin Location [GEOGRAPHIC_DATA] [GEOGRAPHIC_DATA] [GEOGRAPHIC_DATA] [GEOGRAPH…" at bounding box center [615, 301] width 1231 height 607
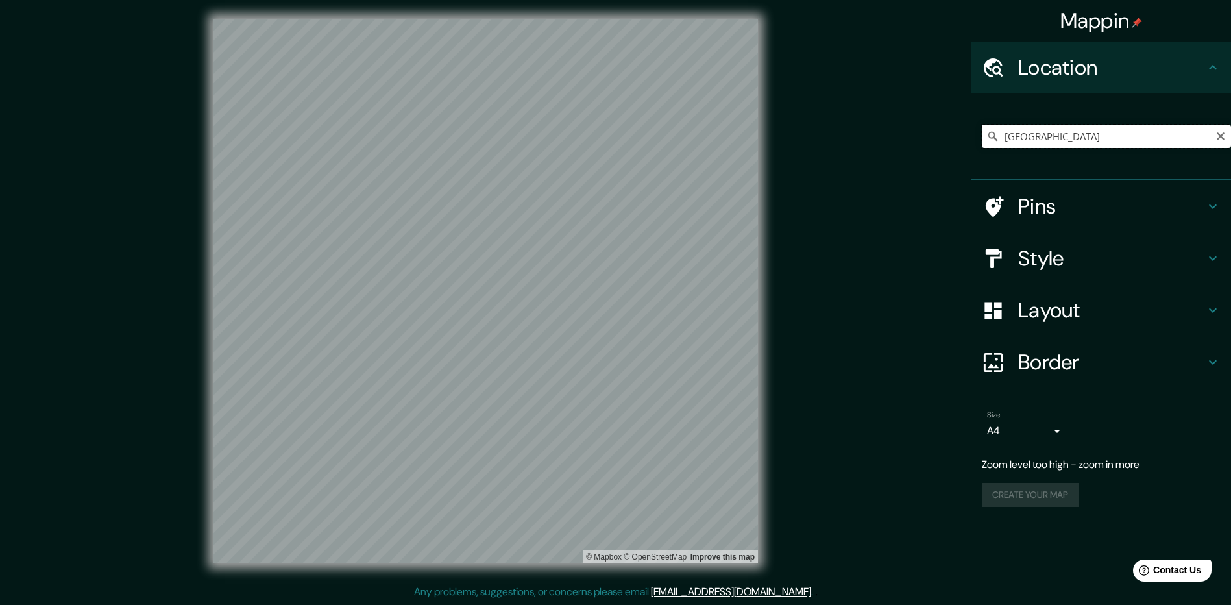
click at [853, 131] on div "Mappin Location [GEOGRAPHIC_DATA] Pins Style Layout Border Choose a border. Hin…" at bounding box center [615, 301] width 1231 height 607
drag, startPoint x: 877, startPoint y: 134, endPoint x: 809, endPoint y: 125, distance: 68.8
click at [812, 127] on div "Mappin Location [GEOGRAPHIC_DATA] Pins Style Layout Border Choose a border. Hin…" at bounding box center [615, 301] width 1231 height 607
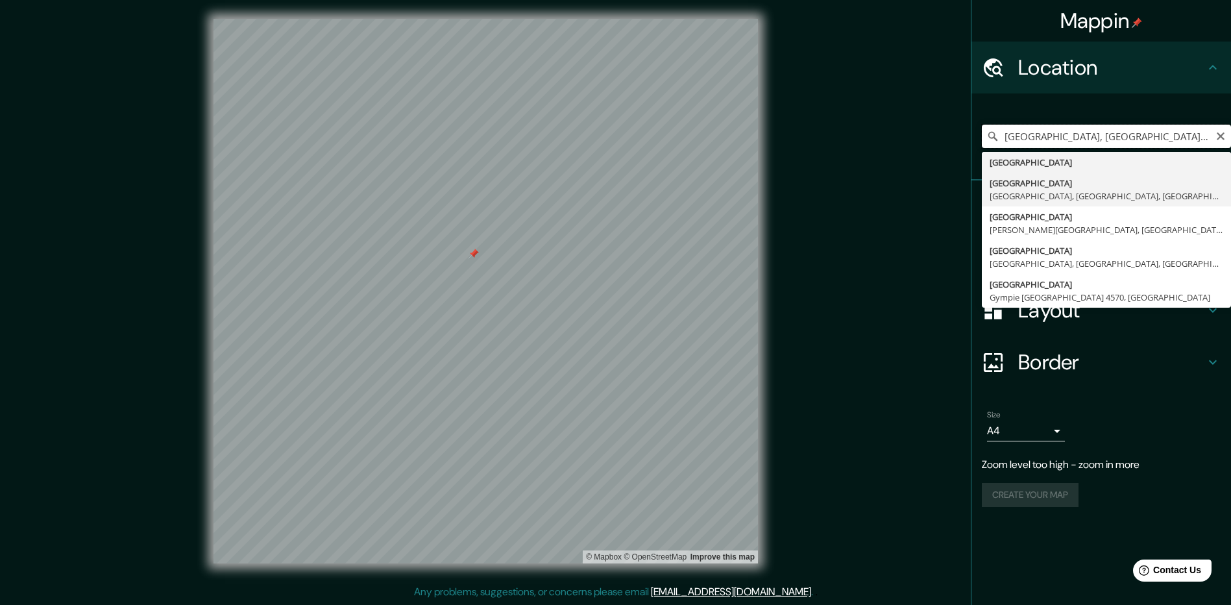
scroll to position [0, 0]
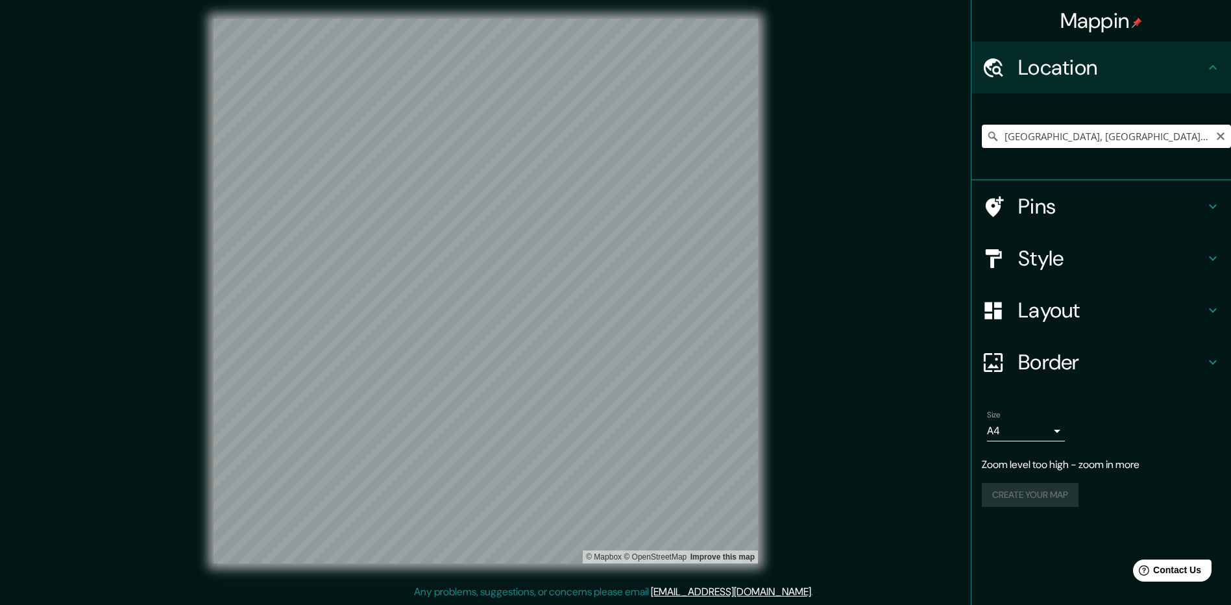
click at [881, 134] on input "[GEOGRAPHIC_DATA], [GEOGRAPHIC_DATA], City of [GEOGRAPHIC_DATA], [GEOGRAPHIC_DA…" at bounding box center [1106, 136] width 249 height 23
drag, startPoint x: 1087, startPoint y: 140, endPoint x: 855, endPoint y: 116, distance: 233.7
click at [848, 134] on div "Mappin Location [GEOGRAPHIC_DATA] [GEOGRAPHIC_DATA] [GEOGRAPHIC_DATA] [GEOGRAPH…" at bounding box center [615, 301] width 1231 height 607
drag, startPoint x: 1133, startPoint y: 132, endPoint x: 772, endPoint y: 125, distance: 360.3
click at [775, 126] on div "Mappin Location [GEOGRAPHIC_DATA], [GEOGRAPHIC_DATA] Pins Style Layout Border C…" at bounding box center [615, 301] width 1231 height 607
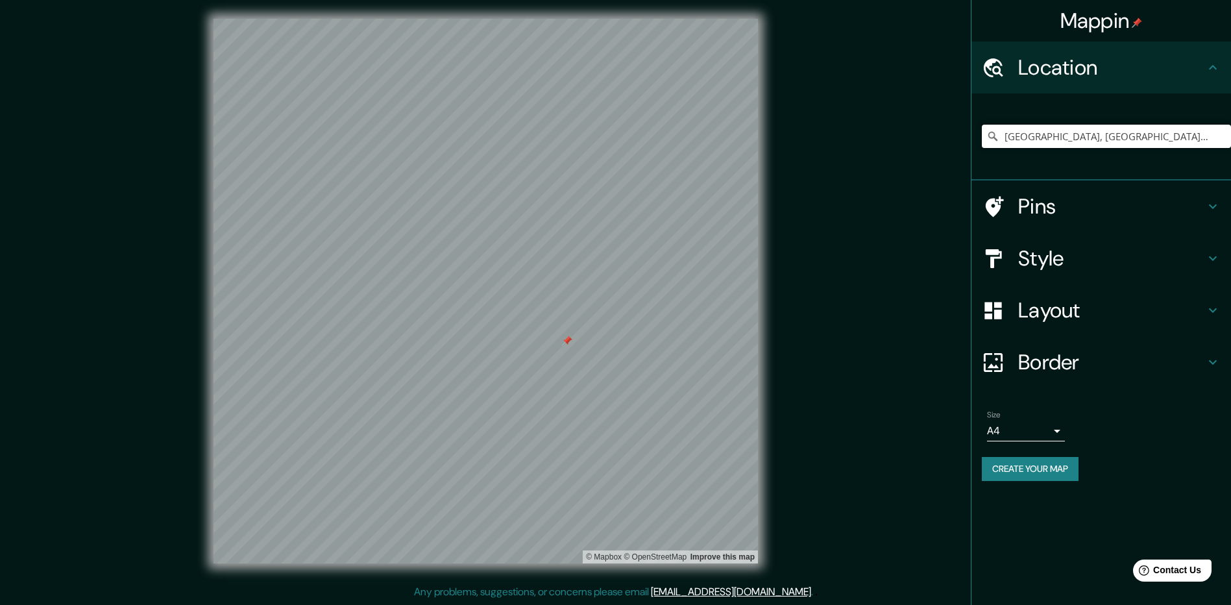
click at [881, 137] on input "[GEOGRAPHIC_DATA], [GEOGRAPHIC_DATA], [GEOGRAPHIC_DATA]" at bounding box center [1106, 136] width 249 height 23
click at [695, 129] on div "Mappin Location [GEOGRAPHIC_DATA], [GEOGRAPHIC_DATA], [GEOGRAPHIC_DATA] Pins St…" at bounding box center [615, 301] width 1231 height 607
drag, startPoint x: 1049, startPoint y: 123, endPoint x: 852, endPoint y: 121, distance: 196.7
click at [853, 121] on div "Mappin Location [GEOGRAPHIC_DATA] Pins Style Layout Border Choose a border. Hin…" at bounding box center [615, 301] width 1231 height 607
drag, startPoint x: 931, startPoint y: 129, endPoint x: 922, endPoint y: 129, distance: 9.1
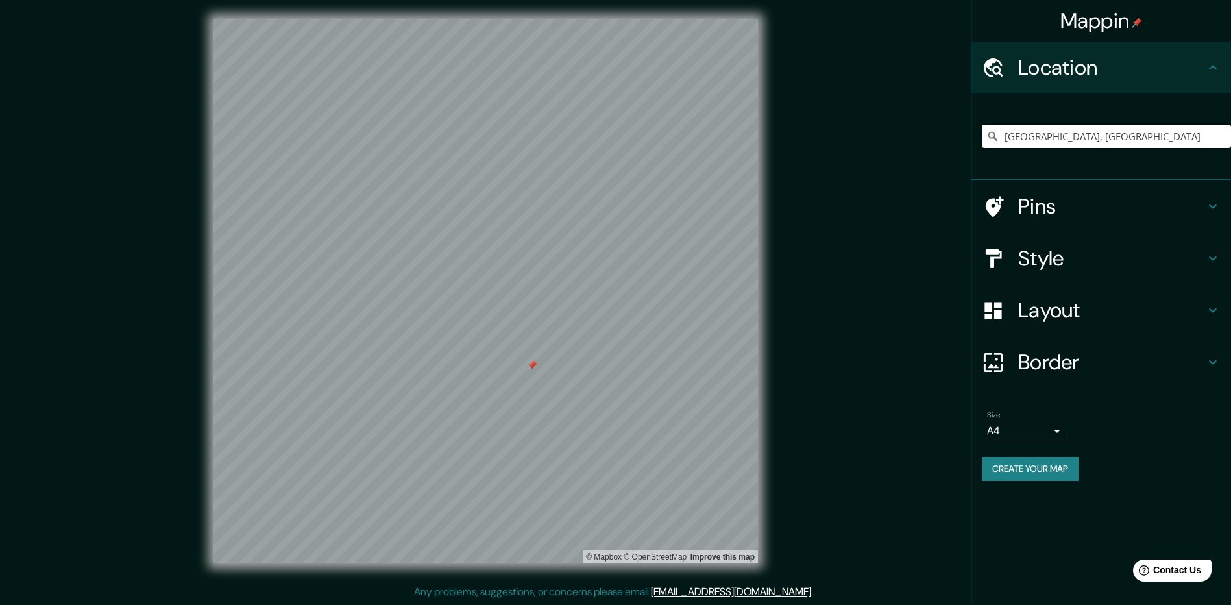
click at [881, 129] on div "Mappin Location [GEOGRAPHIC_DATA], [GEOGRAPHIC_DATA] Pins Style Layout Border C…" at bounding box center [615, 301] width 1231 height 607
drag, startPoint x: 933, startPoint y: 125, endPoint x: 798, endPoint y: 103, distance: 137.3
click at [798, 108] on div "Mappin Location [GEOGRAPHIC_DATA] Pins Style Layout Border Choose a border. Hin…" at bounding box center [615, 301] width 1231 height 607
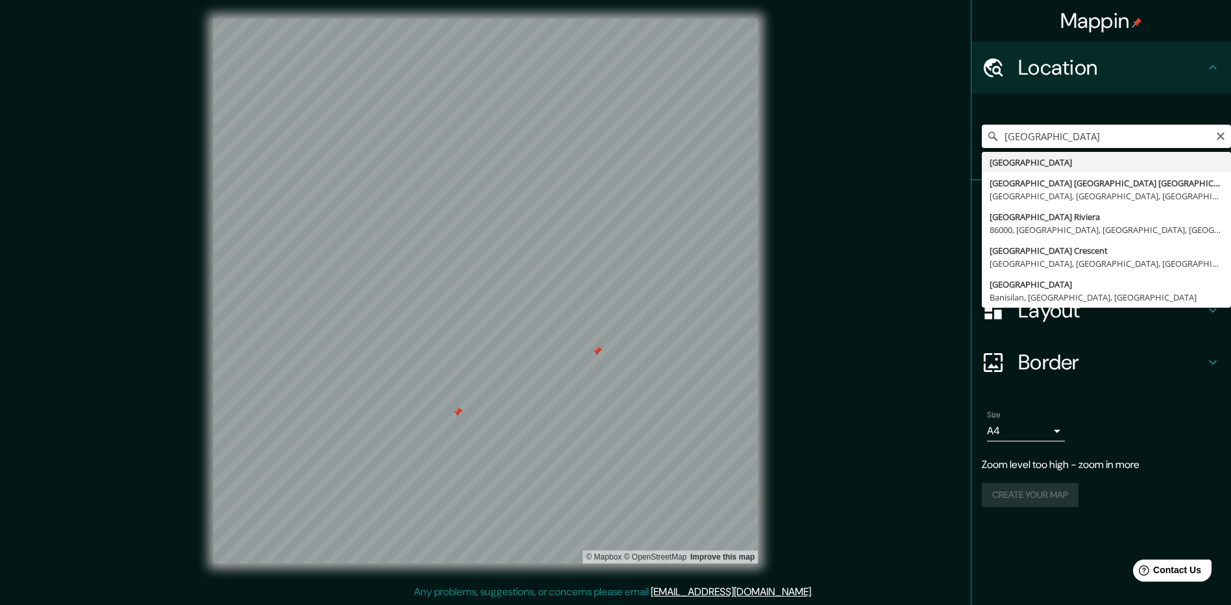
type input "[GEOGRAPHIC_DATA]"
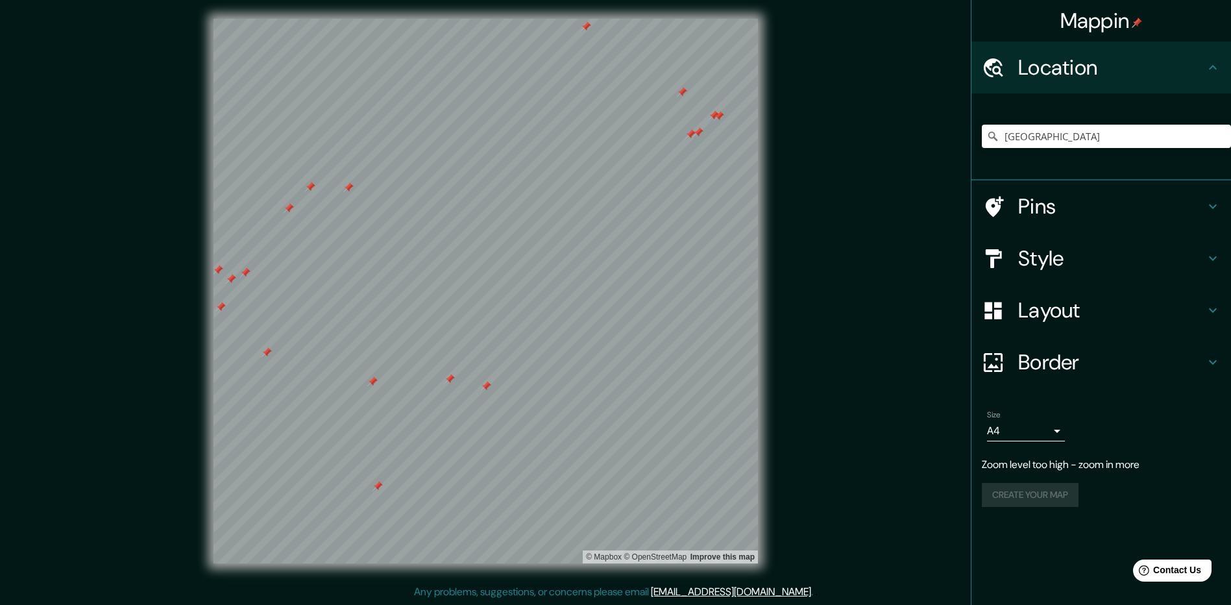
click at [881, 402] on body "Mappin Location [GEOGRAPHIC_DATA] Pins Style Layout Border Choose a border. Hin…" at bounding box center [615, 300] width 1231 height 605
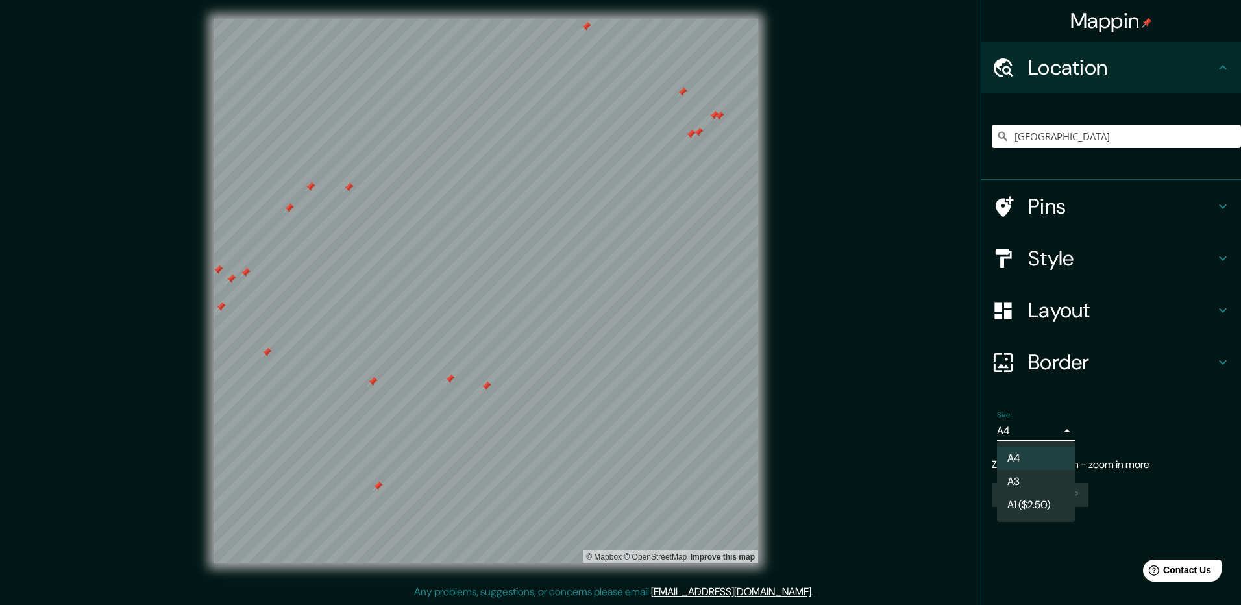
click at [881, 402] on li "A3" at bounding box center [1036, 481] width 78 height 23
type input "a4"
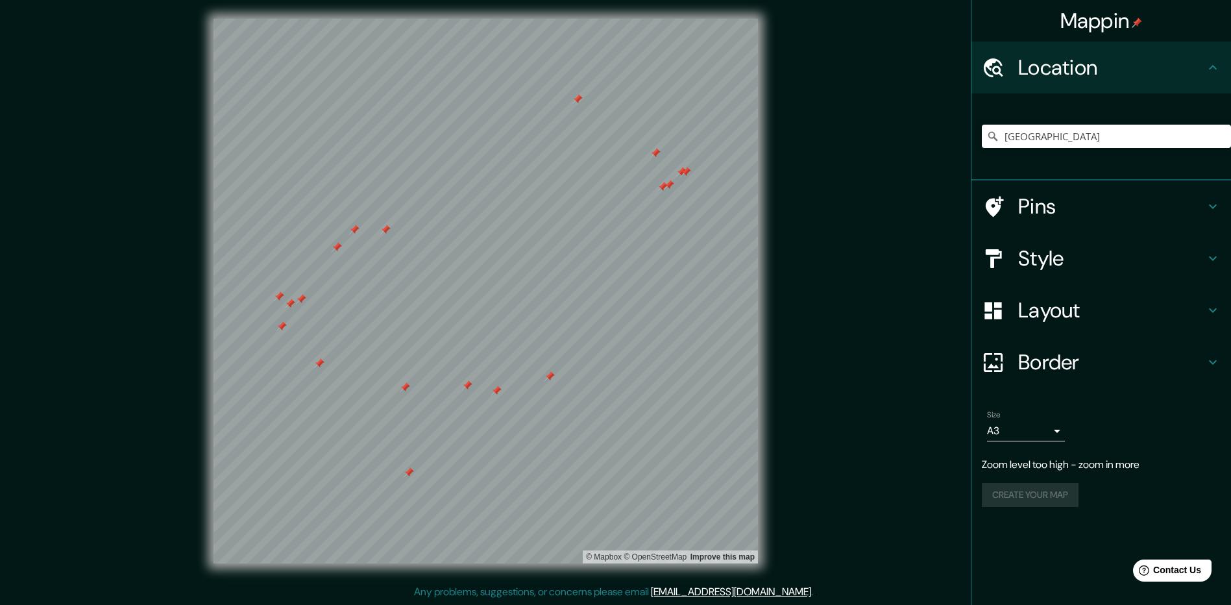
click at [842, 365] on div "© Mapbox © OpenStreetMap Improve this map" at bounding box center [486, 291] width 1108 height 545
click at [849, 149] on div "© Mapbox © OpenStreetMap Improve this map" at bounding box center [486, 291] width 1108 height 545
click at [881, 275] on div "© Mapbox © OpenStreetMap Improve this map" at bounding box center [486, 291] width 1108 height 545
drag, startPoint x: 953, startPoint y: 134, endPoint x: 845, endPoint y: 130, distance: 108.5
click at [844, 133] on div "Mappin Location [GEOGRAPHIC_DATA] Pins Style Layout Border Choose a border. Hin…" at bounding box center [615, 301] width 1231 height 607
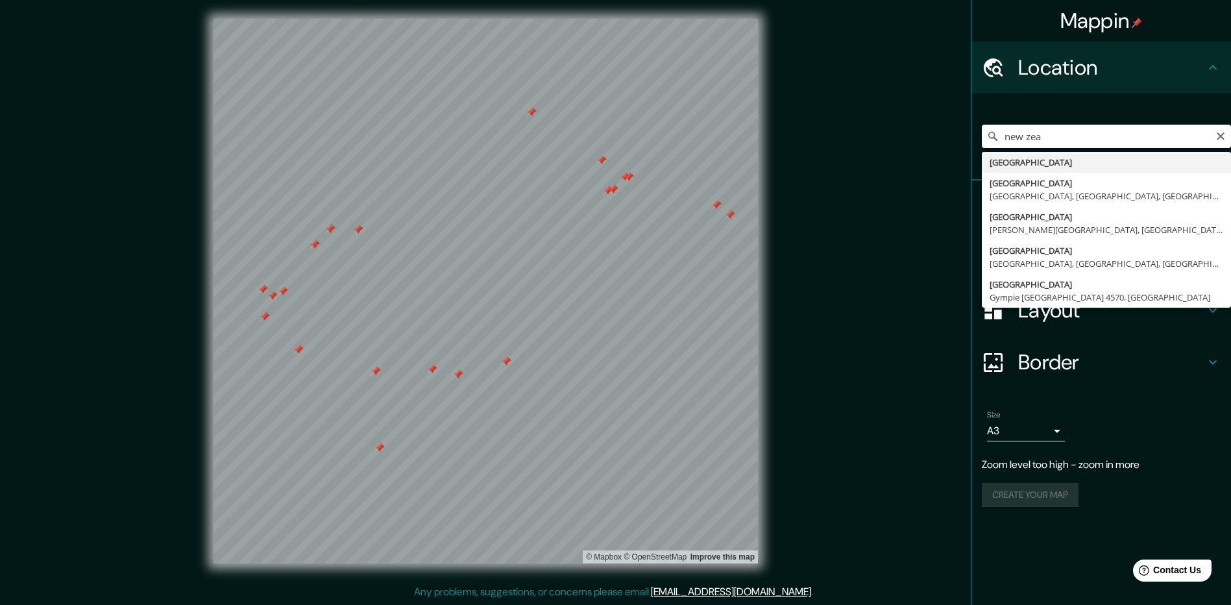
type input "[GEOGRAPHIC_DATA]"
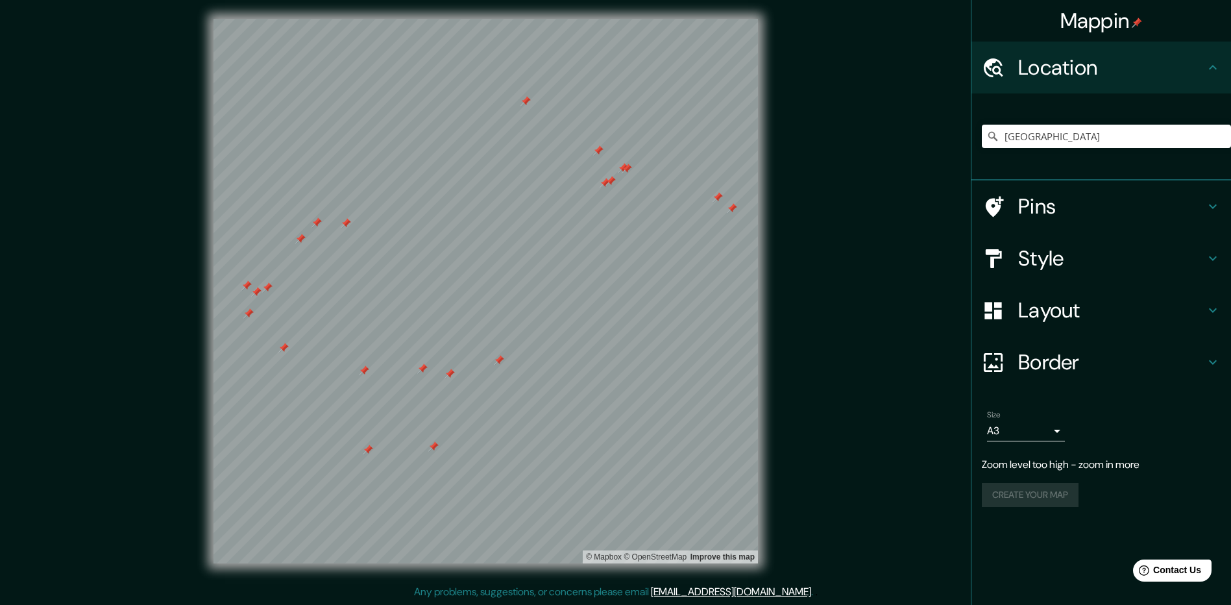
click at [881, 117] on div "[GEOGRAPHIC_DATA]" at bounding box center [1106, 136] width 249 height 65
click at [881, 259] on h4 "Style" at bounding box center [1111, 258] width 187 height 26
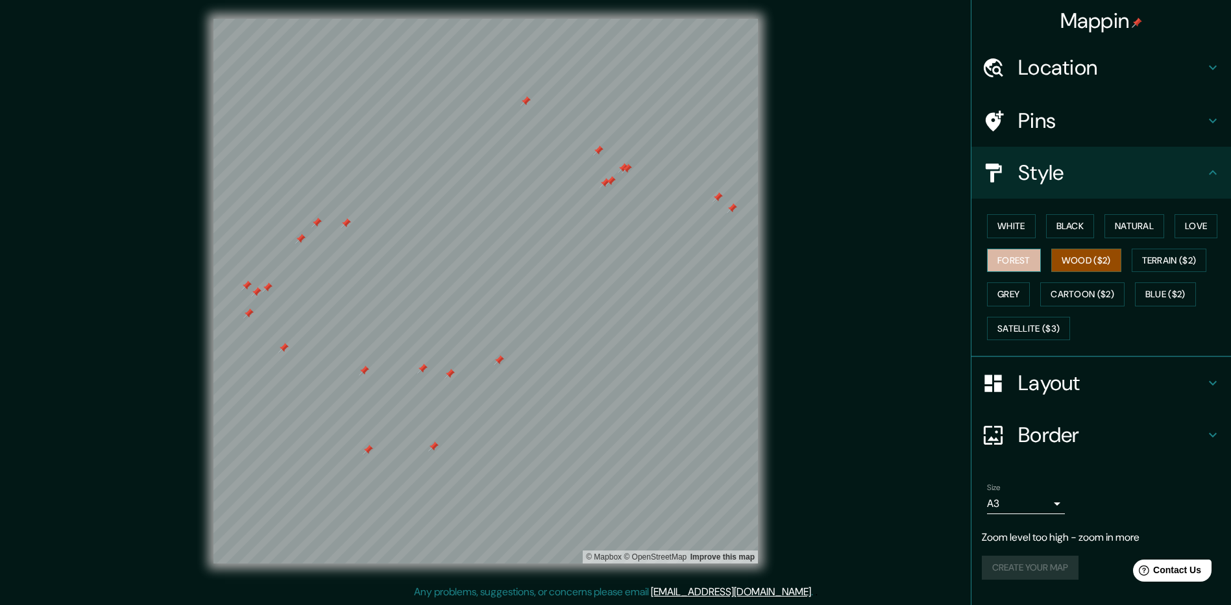
click at [881, 265] on button "Forest" at bounding box center [1014, 261] width 54 height 24
click at [881, 229] on button "White" at bounding box center [1011, 226] width 49 height 24
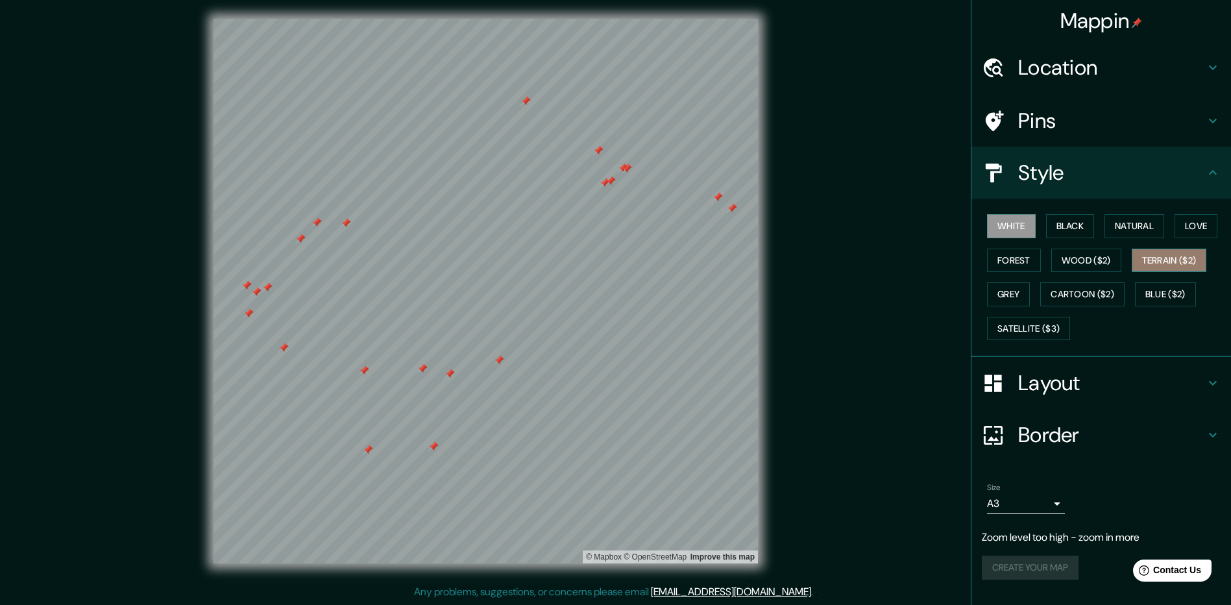
click at [881, 258] on button "Terrain ($2)" at bounding box center [1169, 261] width 75 height 24
click at [881, 298] on button "Blue ($2)" at bounding box center [1165, 294] width 61 height 24
click at [881, 312] on div "White Black Natural Love Forest Wood ($2) Terrain ($2) Grey Cartoon ($2) Blue (…" at bounding box center [1106, 277] width 249 height 136
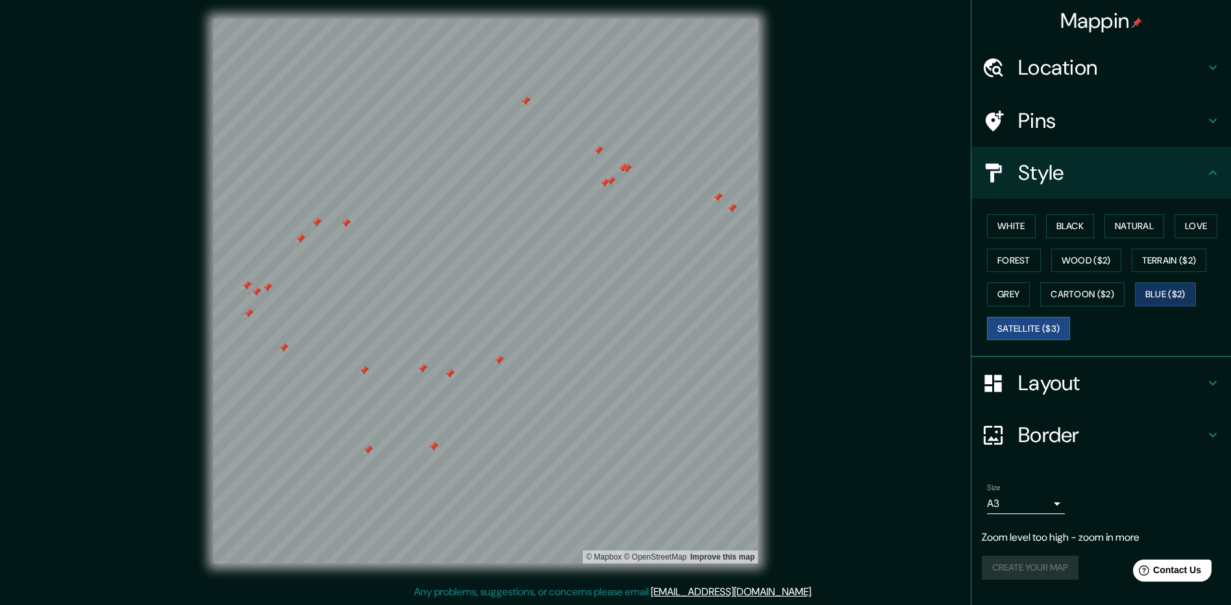
click at [881, 322] on button "Satellite ($3)" at bounding box center [1028, 329] width 83 height 24
